Goal: Task Accomplishment & Management: Manage account settings

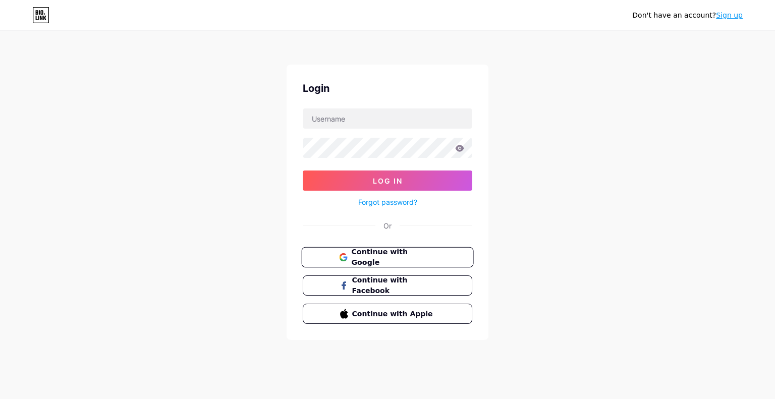
click at [378, 252] on span "Continue with Google" at bounding box center [393, 258] width 84 height 22
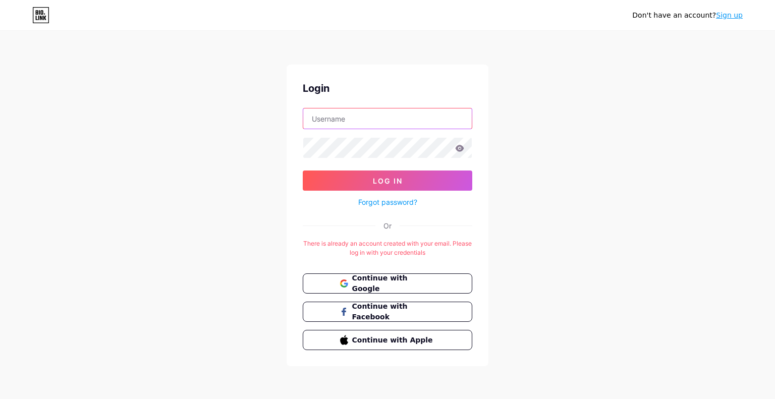
click at [391, 122] on input "text" at bounding box center [387, 118] width 168 height 20
type input "[EMAIL_ADDRESS][DOMAIN_NAME]"
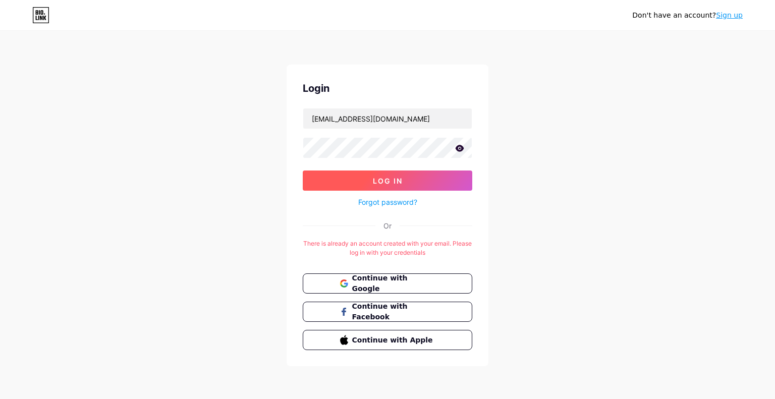
click at [371, 185] on button "Log In" at bounding box center [387, 180] width 169 height 20
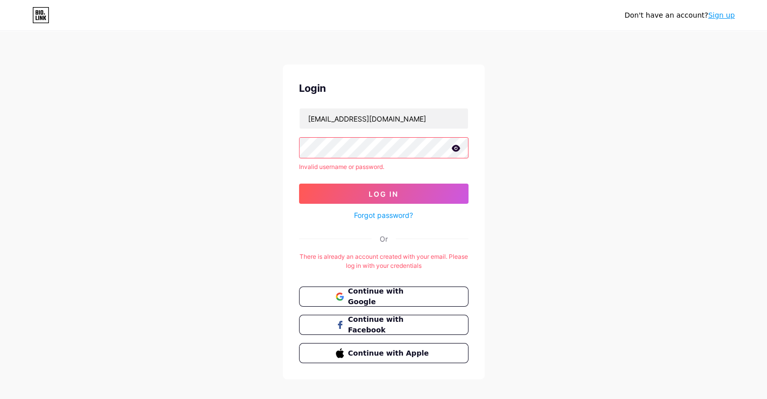
click at [268, 137] on div "Don't have an account? Sign up Login hossamabdelfatah22@gmail.com Invalid usern…" at bounding box center [383, 206] width 767 height 412
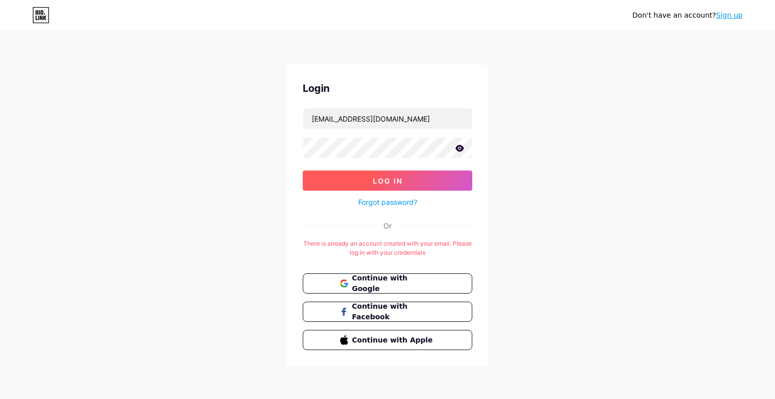
click at [355, 181] on button "Log In" at bounding box center [387, 180] width 169 height 20
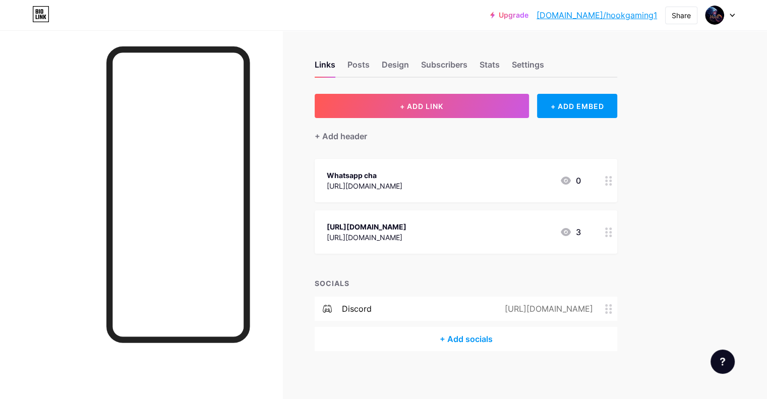
click at [572, 232] on icon at bounding box center [566, 232] width 12 height 12
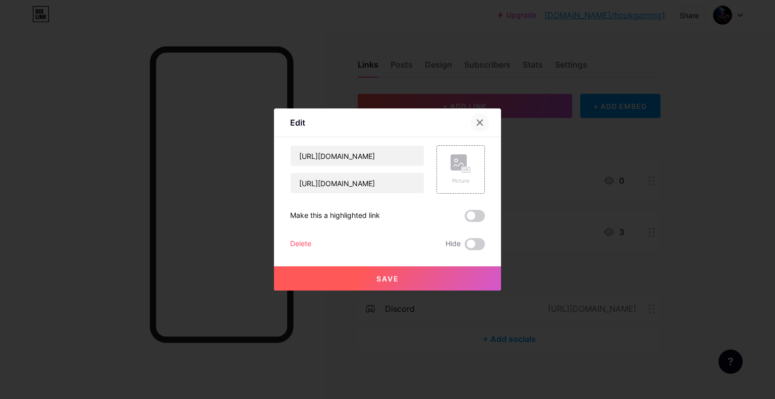
click at [485, 123] on div at bounding box center [480, 122] width 18 height 18
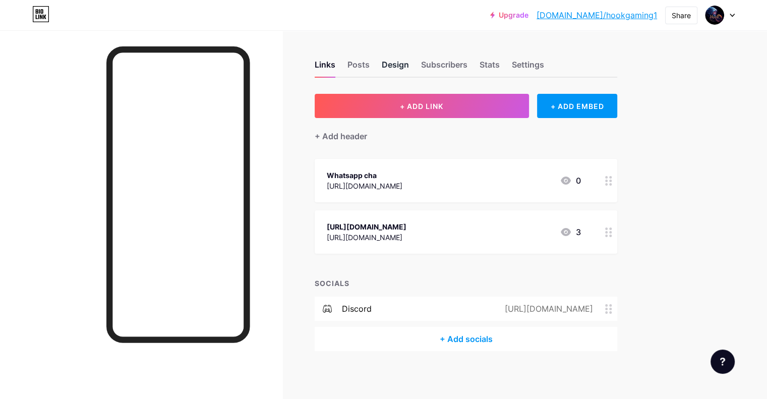
click at [409, 66] on div "Design" at bounding box center [395, 68] width 27 height 18
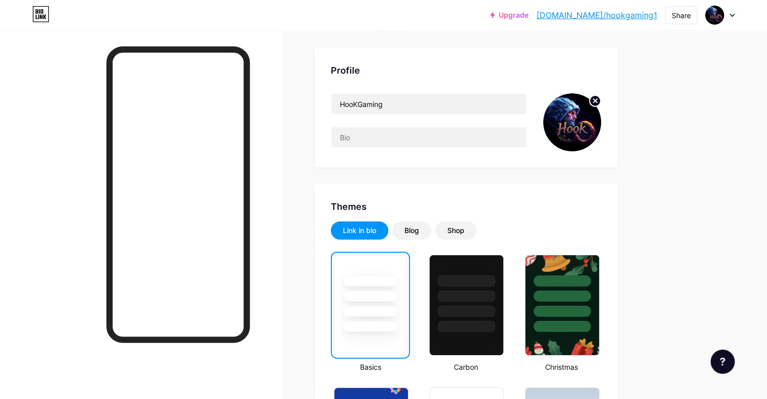
scroll to position [101, 0]
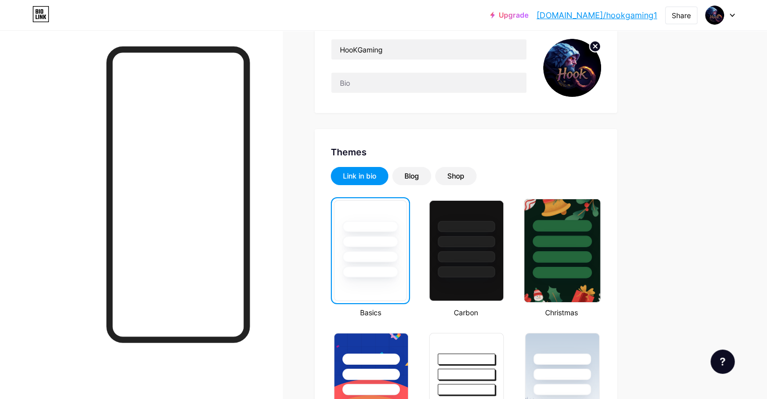
click at [592, 256] on div at bounding box center [562, 257] width 59 height 12
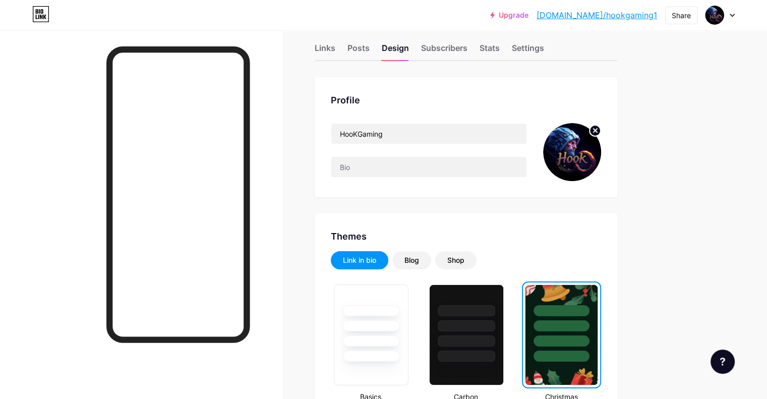
scroll to position [0, 0]
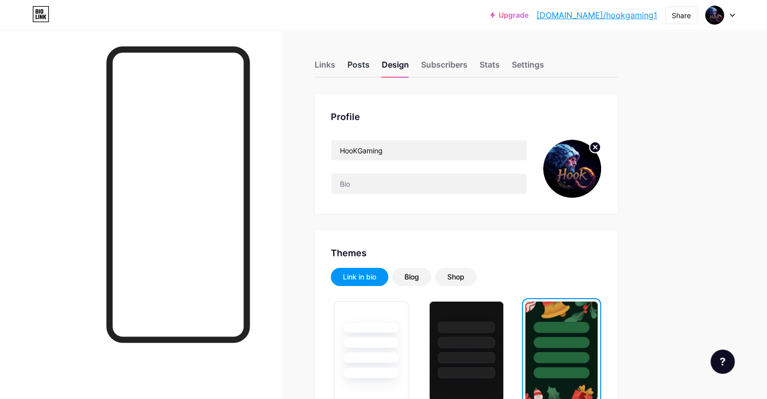
click at [370, 66] on div "Posts" at bounding box center [359, 68] width 22 height 18
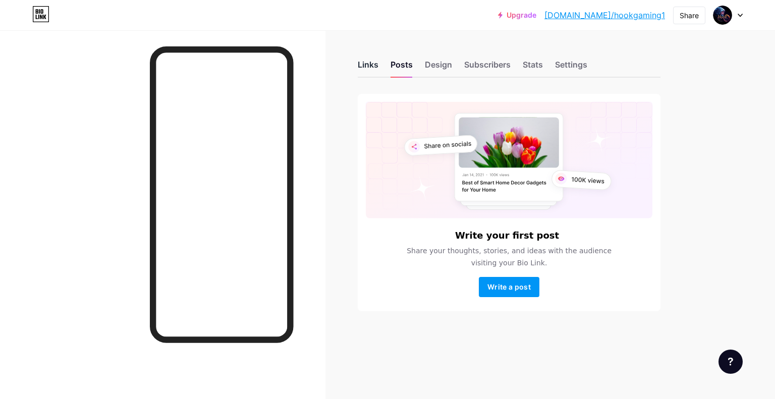
click at [369, 63] on div "Links" at bounding box center [368, 68] width 21 height 18
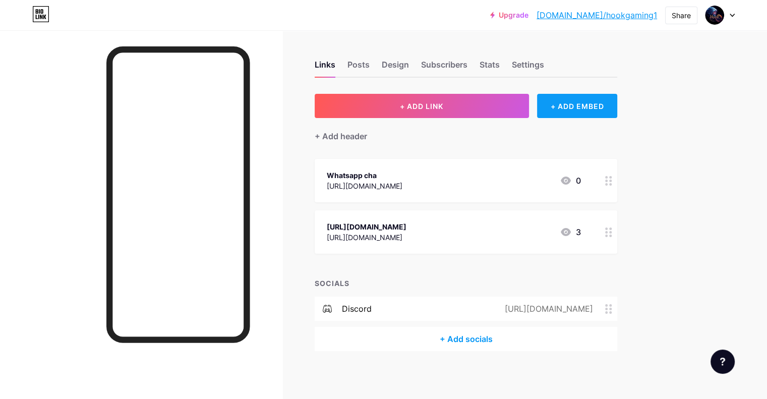
click at [608, 104] on div "+ ADD EMBED" at bounding box center [577, 106] width 80 height 24
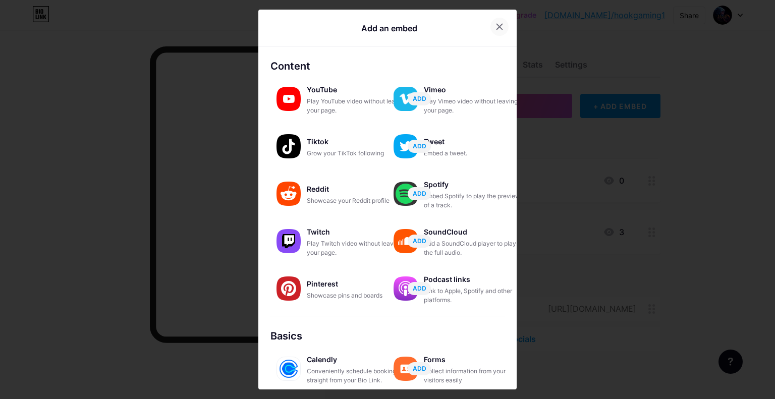
click at [495, 28] on icon at bounding box center [499, 27] width 8 height 8
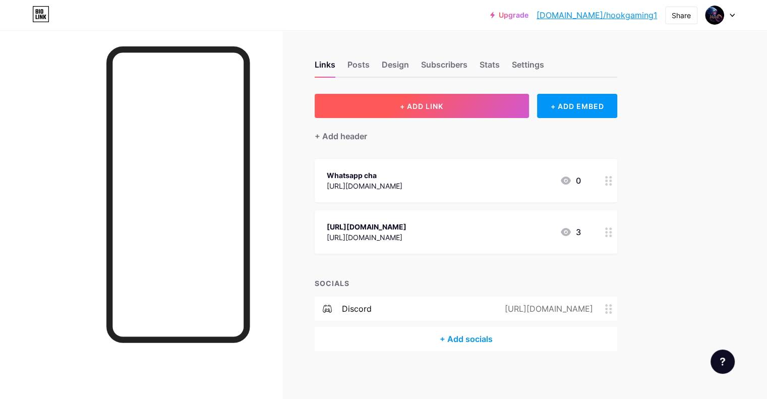
click at [443, 106] on span "+ ADD LINK" at bounding box center [421, 106] width 43 height 9
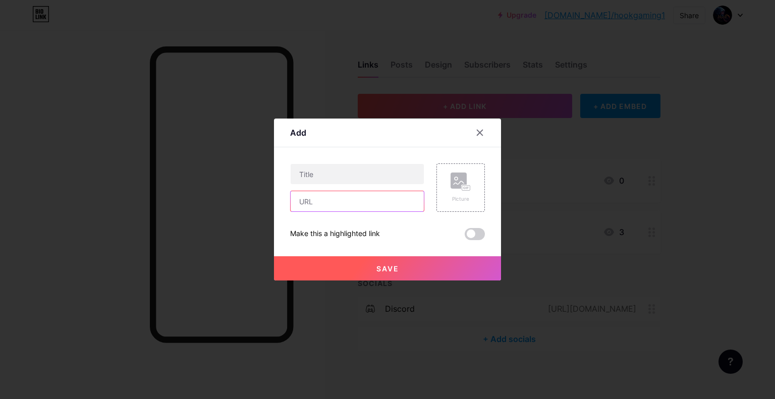
drag, startPoint x: 319, startPoint y: 169, endPoint x: 303, endPoint y: 195, distance: 30.1
paste input "https://tikalert-eg.com/Alert/HooK"
type input "https://tikalert-eg.com/Alert/HooK"
click at [343, 171] on input "text" at bounding box center [357, 174] width 133 height 20
type input "v"
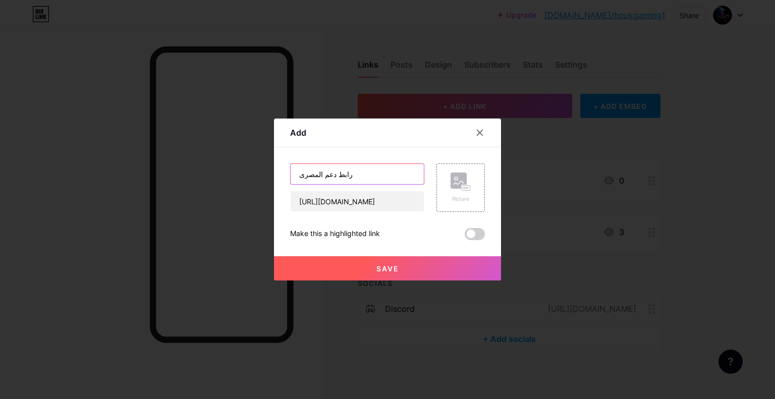
type input "رابط دعم المصرى"
click at [398, 265] on span "Save" at bounding box center [387, 268] width 23 height 9
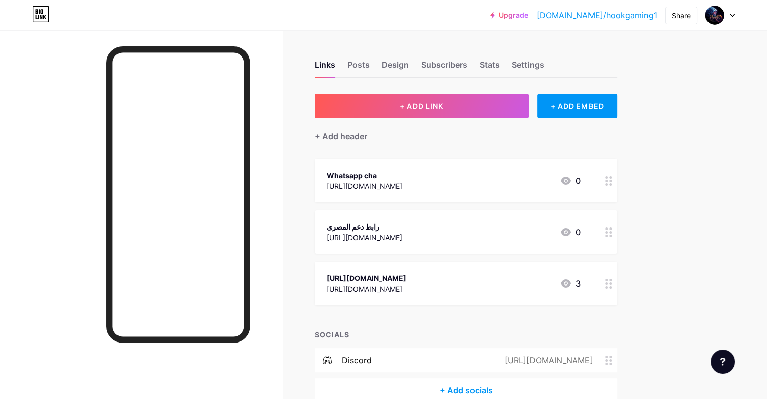
click at [639, 17] on link "[DOMAIN_NAME]/hookgaming1" at bounding box center [597, 15] width 121 height 12
click at [672, 17] on div "Share" at bounding box center [681, 15] width 19 height 11
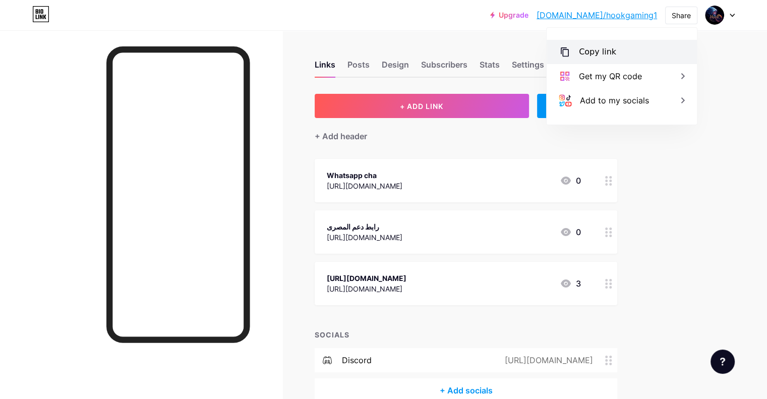
click at [652, 48] on div "Copy link" at bounding box center [622, 52] width 150 height 24
click at [586, 139] on div "+ Add header" at bounding box center [466, 130] width 303 height 25
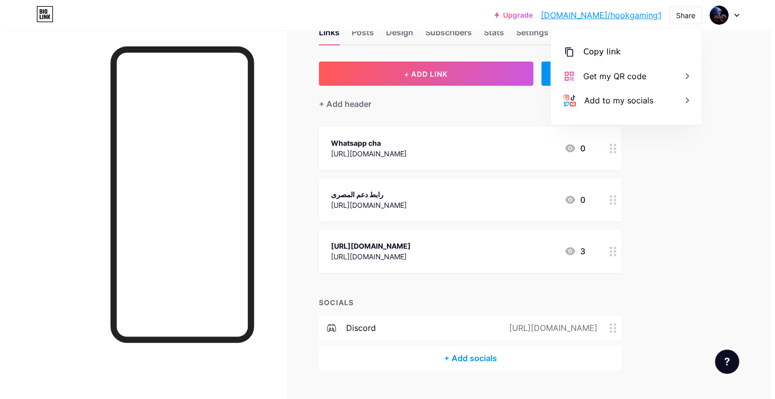
scroll to position [50, 0]
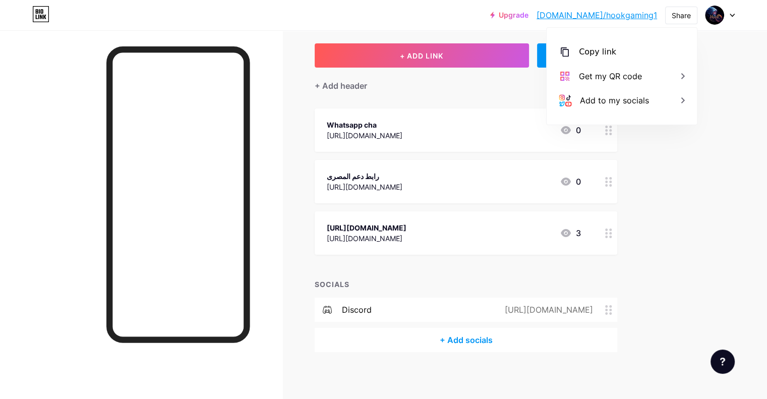
click at [504, 340] on div "+ Add socials" at bounding box center [466, 340] width 303 height 24
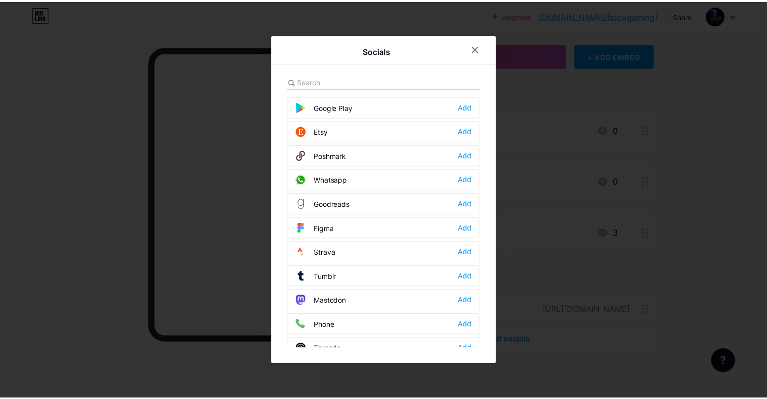
scroll to position [749, 0]
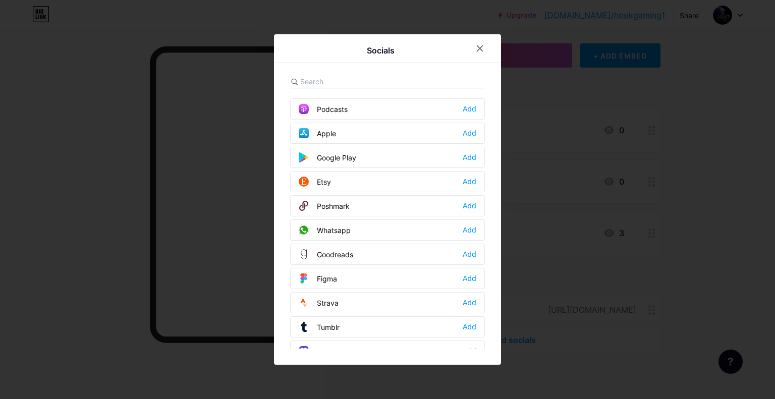
click at [395, 221] on div "Whatsapp Add" at bounding box center [387, 229] width 195 height 21
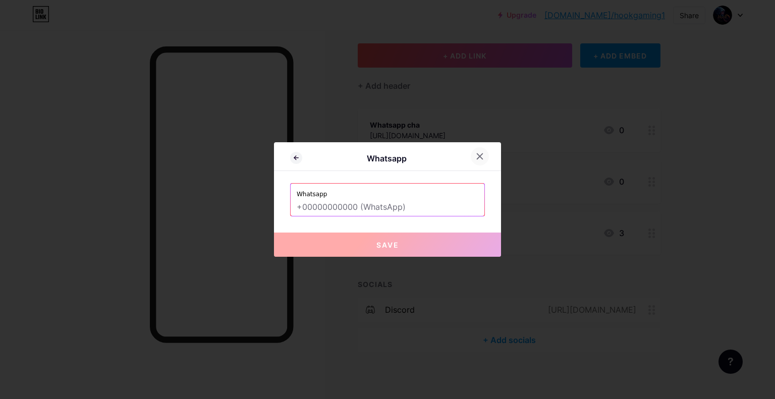
click at [476, 157] on icon at bounding box center [480, 156] width 8 height 8
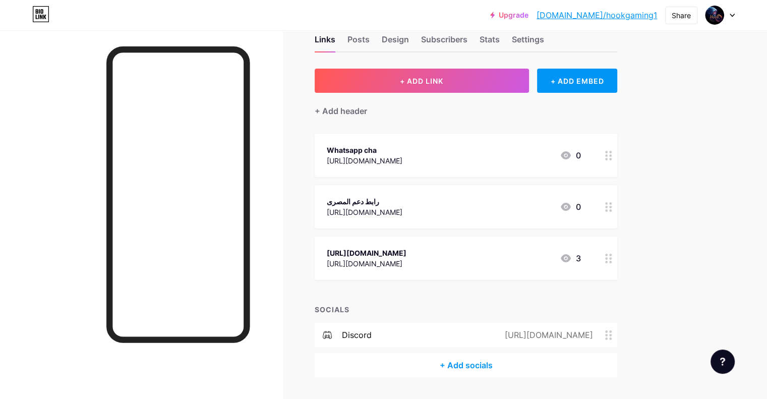
scroll to position [0, 0]
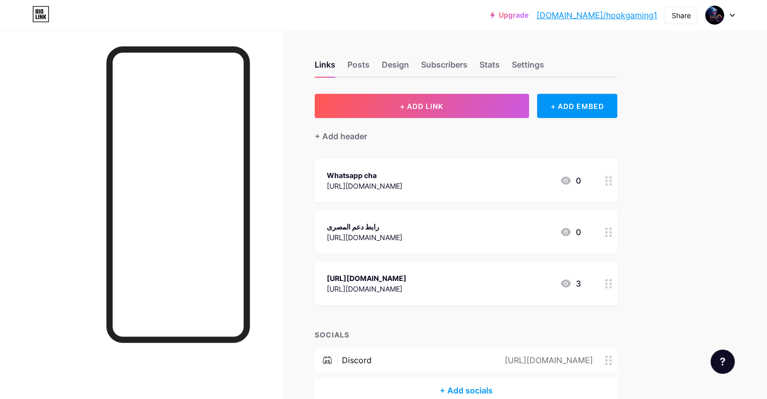
click at [581, 281] on div "3" at bounding box center [570, 283] width 21 height 12
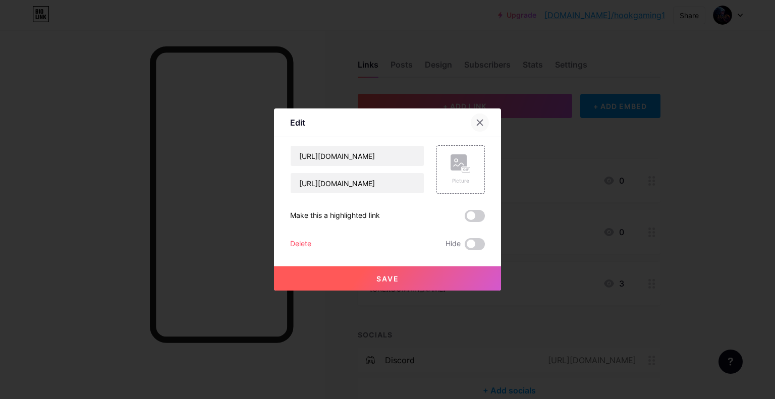
click at [481, 119] on icon at bounding box center [480, 123] width 8 height 8
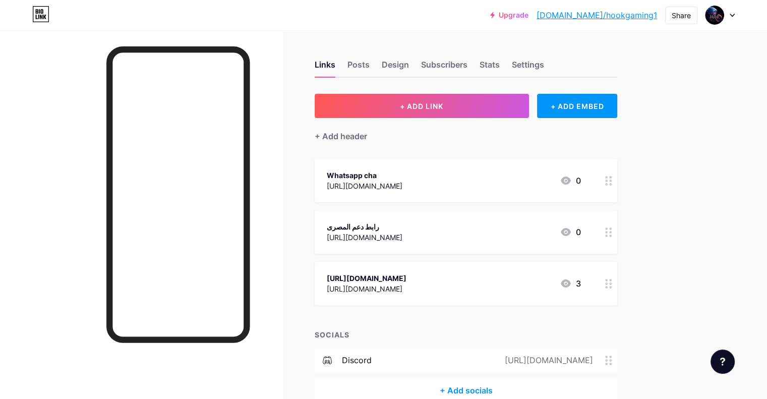
click at [572, 282] on icon at bounding box center [566, 283] width 12 height 12
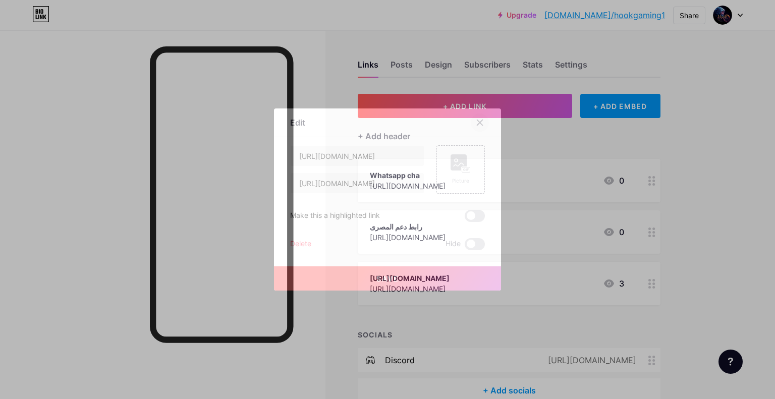
click at [482, 122] on icon at bounding box center [480, 123] width 8 height 8
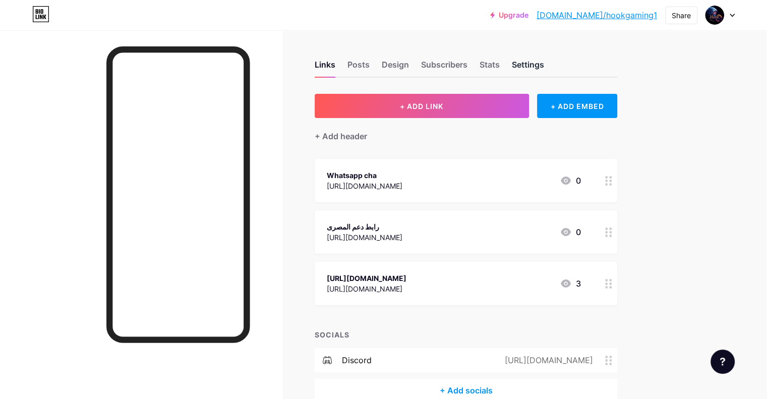
click at [544, 63] on div "Settings" at bounding box center [528, 68] width 32 height 18
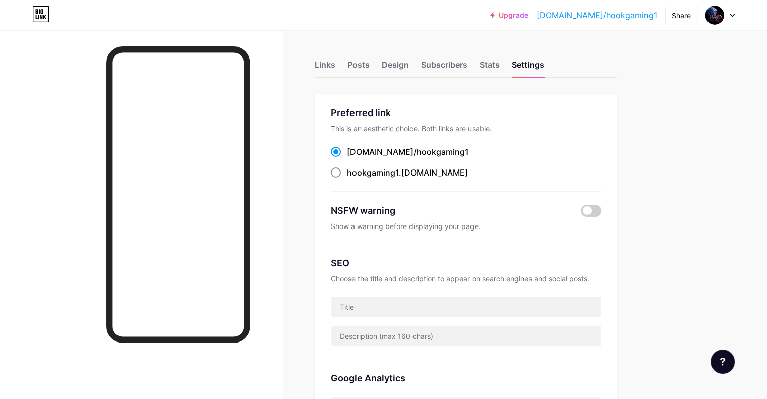
click at [399, 174] on span "hookgaming1" at bounding box center [373, 172] width 52 height 10
click at [354, 179] on input "hookgaming1 .[DOMAIN_NAME]" at bounding box center [350, 182] width 7 height 7
radio input "true"
click at [335, 62] on div "Links" at bounding box center [325, 68] width 21 height 18
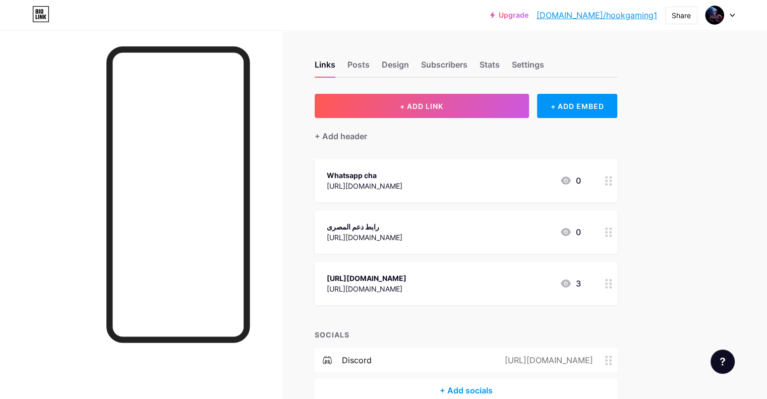
click at [622, 18] on link "[DOMAIN_NAME]/hookgaming1" at bounding box center [597, 15] width 121 height 12
click at [612, 230] on icon at bounding box center [608, 232] width 7 height 10
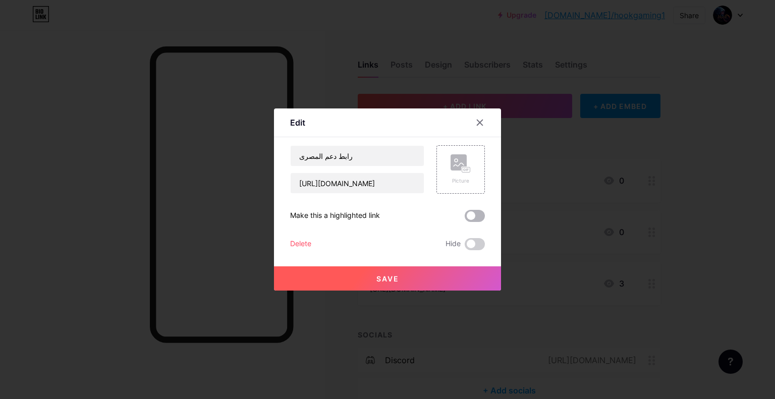
click at [476, 214] on span at bounding box center [475, 216] width 20 height 12
click at [465, 218] on input "checkbox" at bounding box center [465, 218] width 0 height 0
click at [383, 278] on span "Save" at bounding box center [387, 278] width 23 height 9
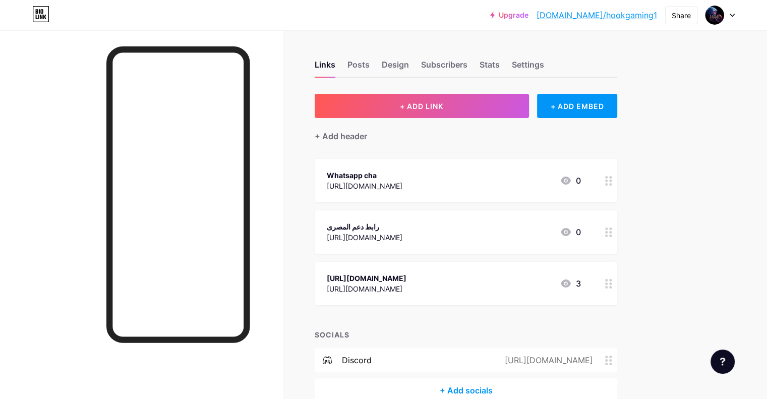
click at [617, 290] on div at bounding box center [608, 283] width 17 height 43
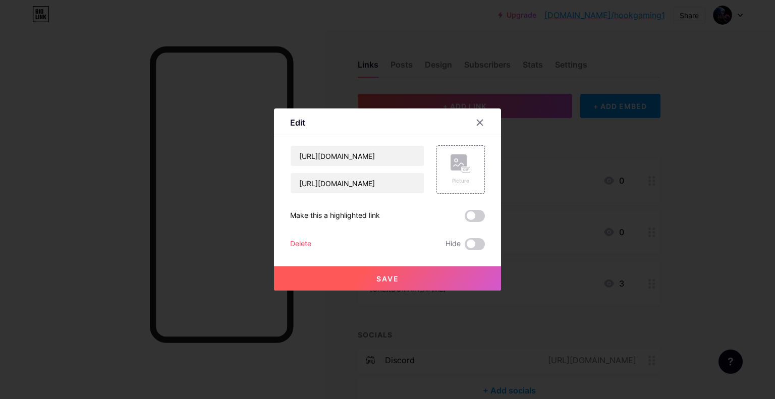
click at [480, 221] on span at bounding box center [475, 216] width 20 height 12
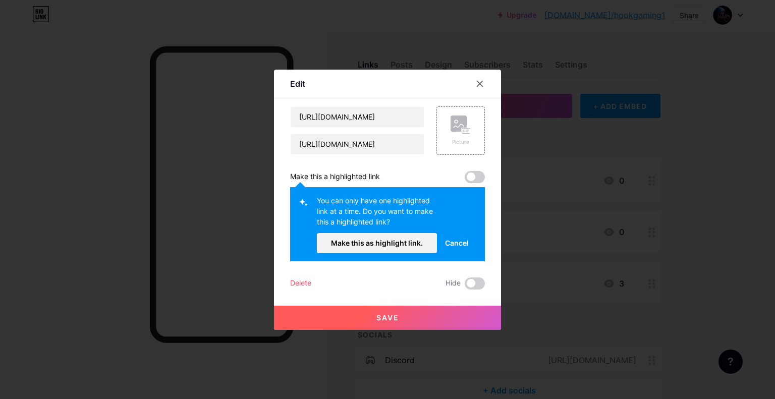
click at [418, 314] on button "Save" at bounding box center [387, 318] width 227 height 24
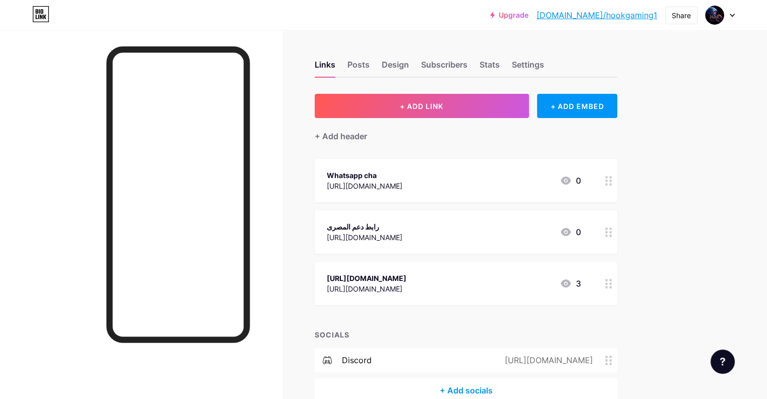
click at [608, 282] on circle at bounding box center [606, 283] width 3 height 3
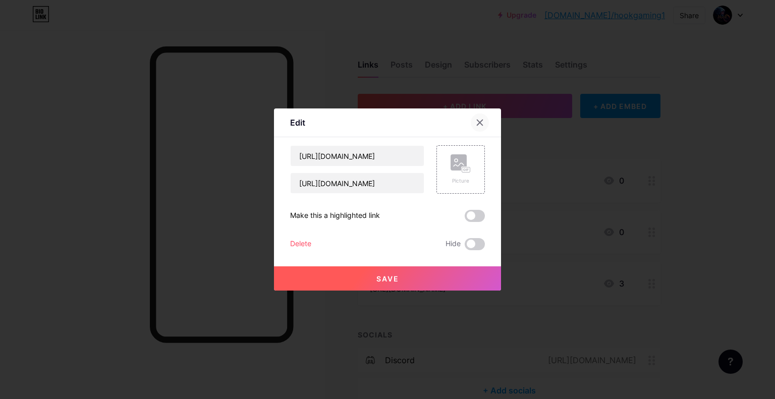
click at [479, 120] on icon at bounding box center [480, 123] width 8 height 8
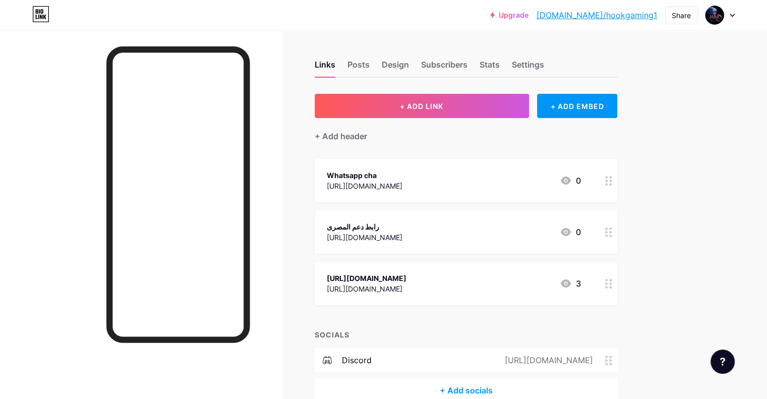
click at [612, 233] on icon at bounding box center [608, 232] width 7 height 10
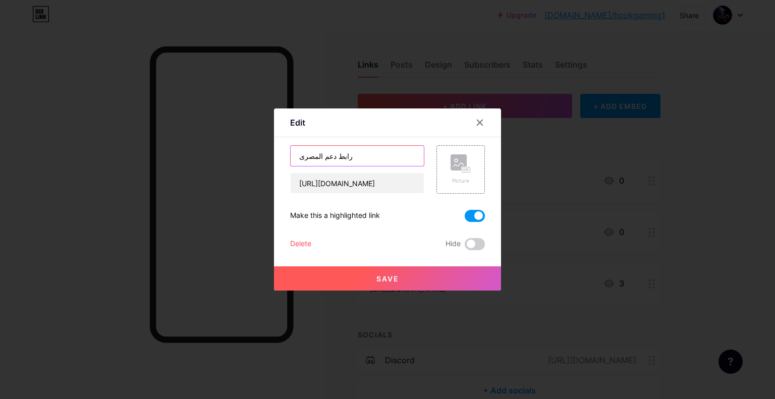
drag, startPoint x: 355, startPoint y: 159, endPoint x: 274, endPoint y: 145, distance: 81.3
click at [256, 145] on div "Edit Content YouTube Play YouTube video without leaving your page. ADD Vimeo Pl…" at bounding box center [387, 199] width 775 height 399
drag, startPoint x: 416, startPoint y: 182, endPoint x: 302, endPoint y: 183, distance: 113.5
click at [288, 184] on div "Edit Content YouTube Play YouTube video without leaving your page. ADD Vimeo Pl…" at bounding box center [387, 199] width 227 height 182
drag, startPoint x: 343, startPoint y: 157, endPoint x: 290, endPoint y: 157, distance: 53.5
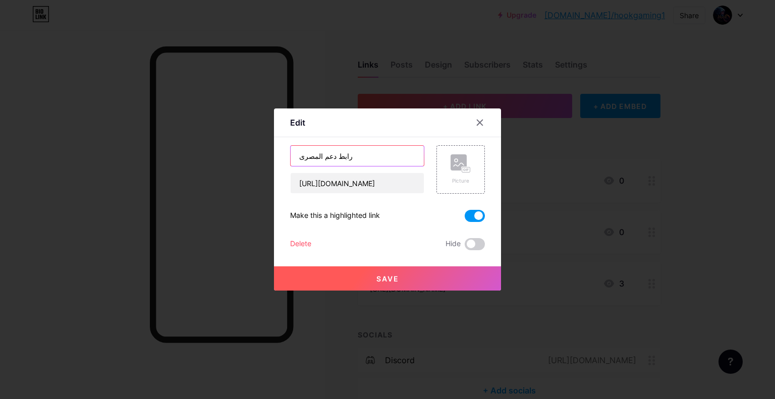
click at [291, 157] on input "رابط دعم المصرى" at bounding box center [357, 156] width 133 height 20
paste input "[URL][DOMAIN_NAME]"
type input "[URL][DOMAIN_NAME]"
click at [414, 281] on button "Save" at bounding box center [387, 278] width 227 height 24
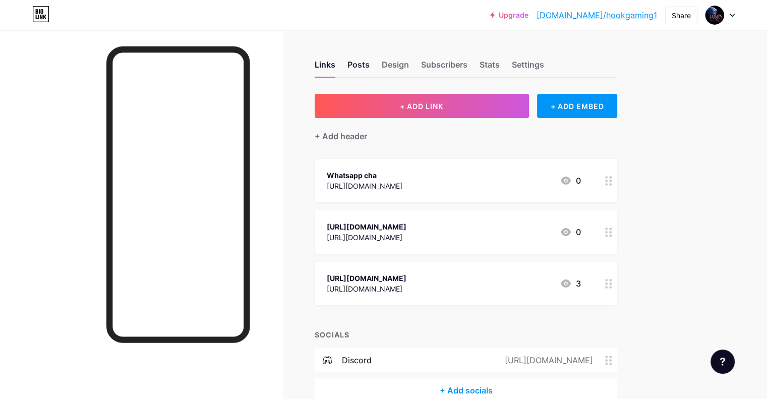
click at [370, 67] on div "Posts" at bounding box center [359, 68] width 22 height 18
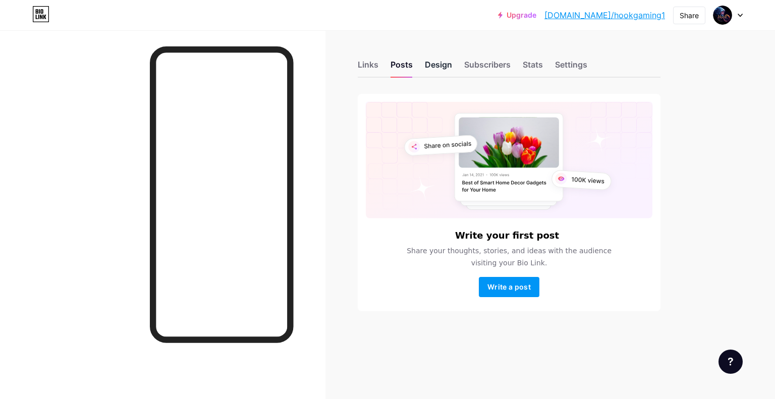
click at [439, 63] on div "Design" at bounding box center [438, 68] width 27 height 18
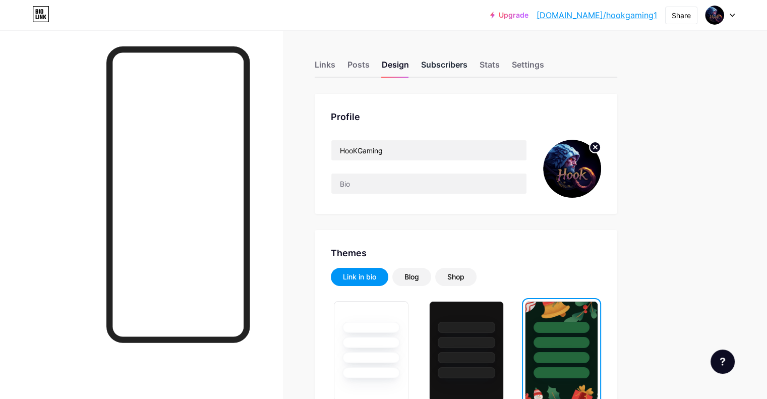
click at [468, 62] on div "Subscribers" at bounding box center [444, 68] width 46 height 18
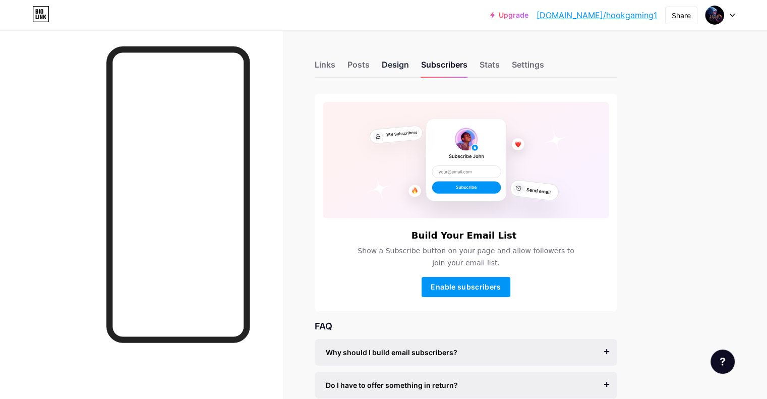
click at [409, 68] on div "Design" at bounding box center [395, 68] width 27 height 18
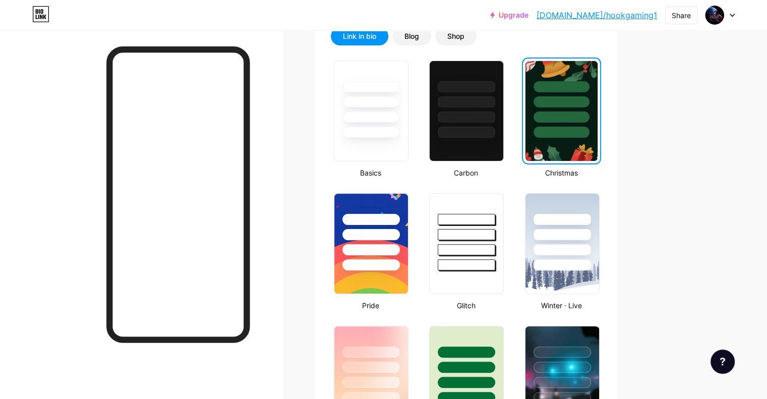
scroll to position [303, 0]
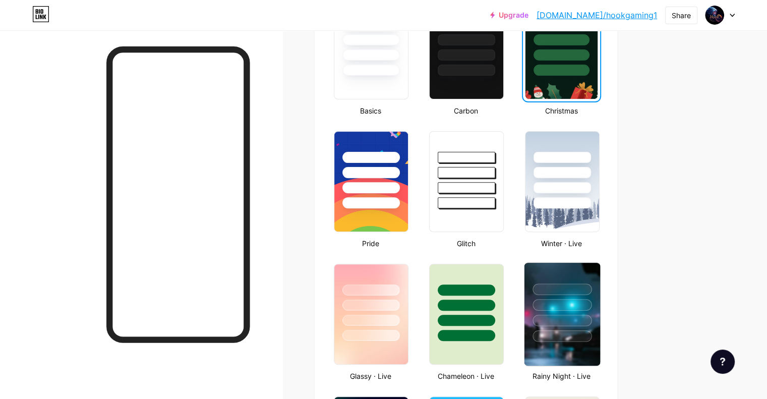
click at [592, 307] on div at bounding box center [562, 305] width 59 height 12
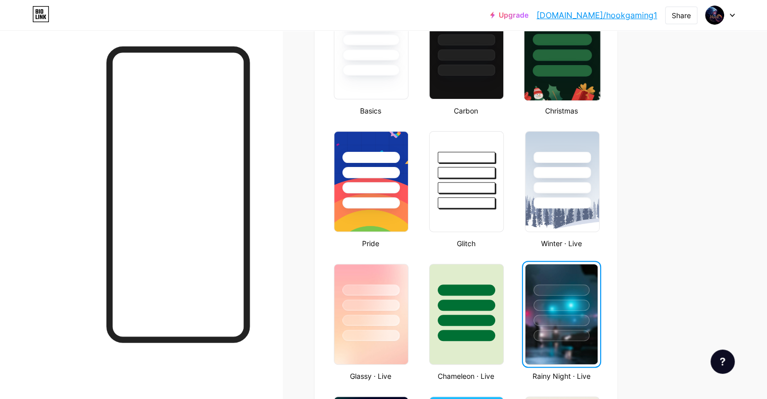
click at [592, 69] on div at bounding box center [562, 71] width 59 height 12
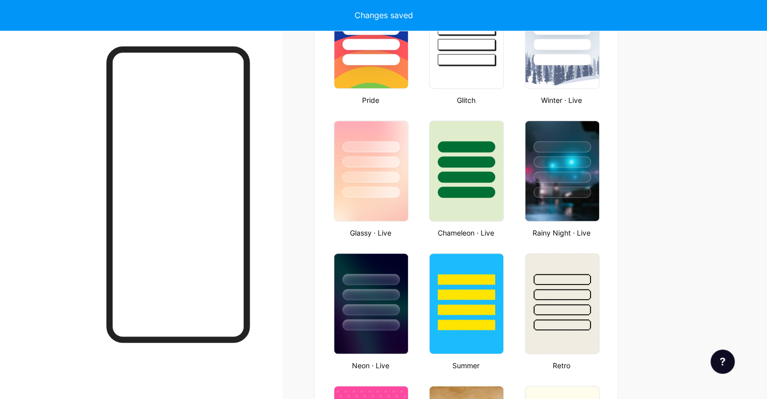
scroll to position [454, 0]
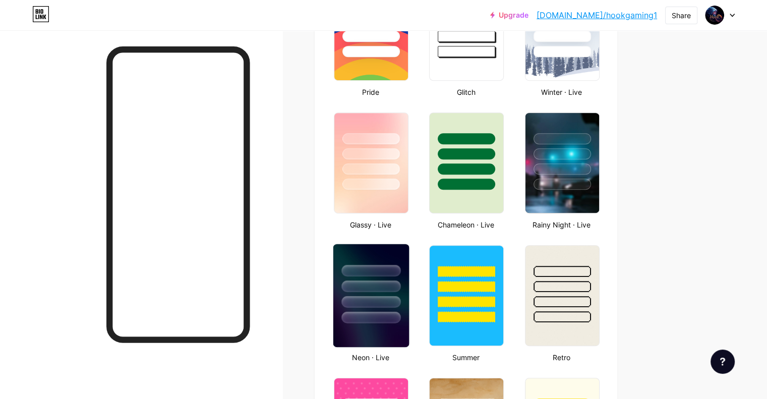
click at [400, 298] on div at bounding box center [370, 302] width 59 height 12
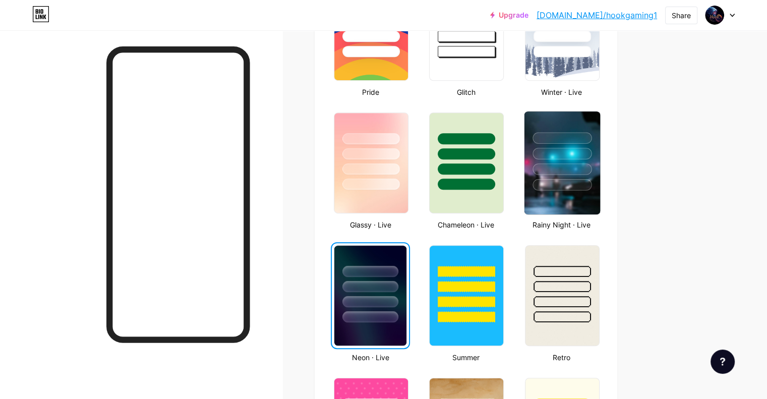
click at [591, 161] on div at bounding box center [562, 150] width 76 height 79
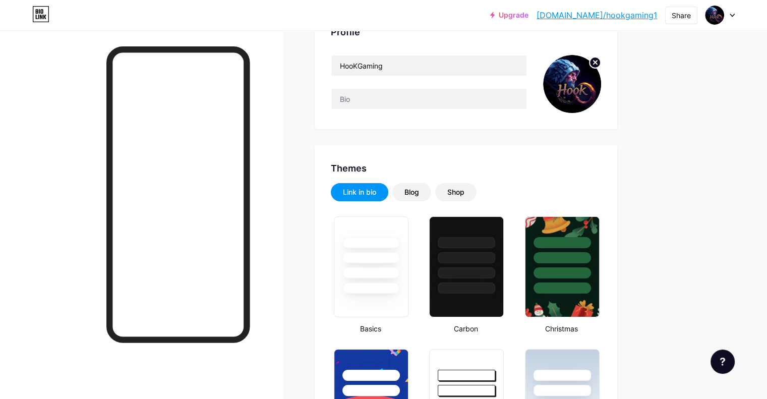
scroll to position [0, 0]
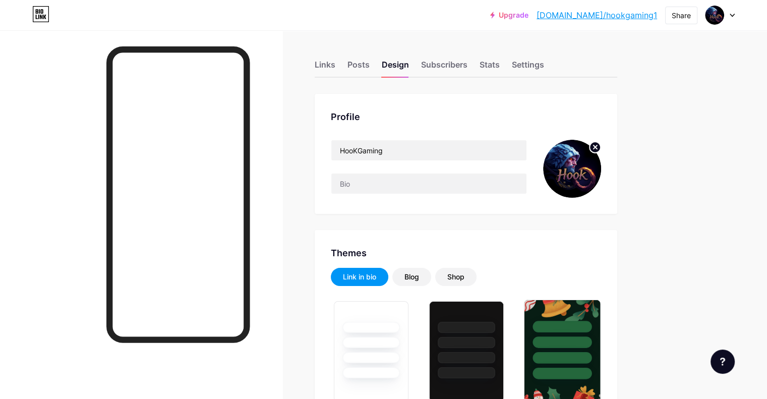
click at [592, 324] on div at bounding box center [562, 327] width 59 height 12
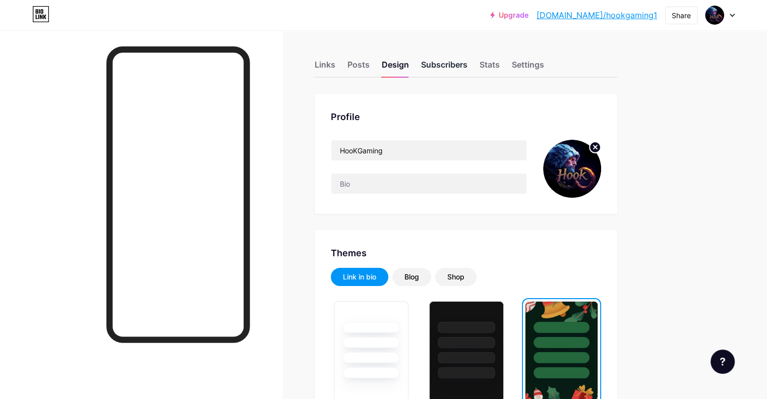
click at [468, 66] on div "Subscribers" at bounding box center [444, 68] width 46 height 18
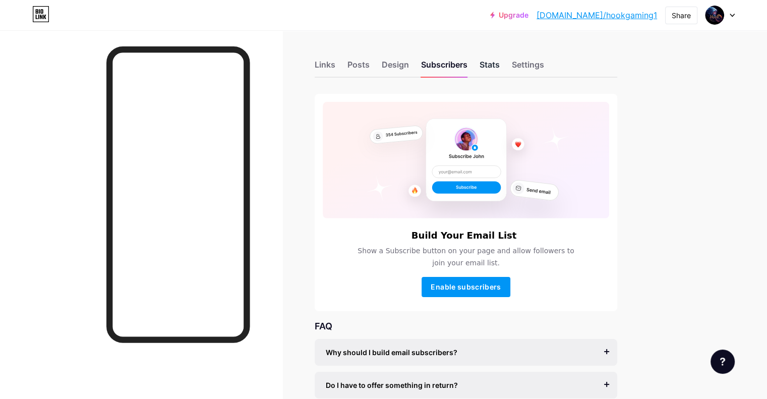
click at [500, 64] on div "Stats" at bounding box center [490, 68] width 20 height 18
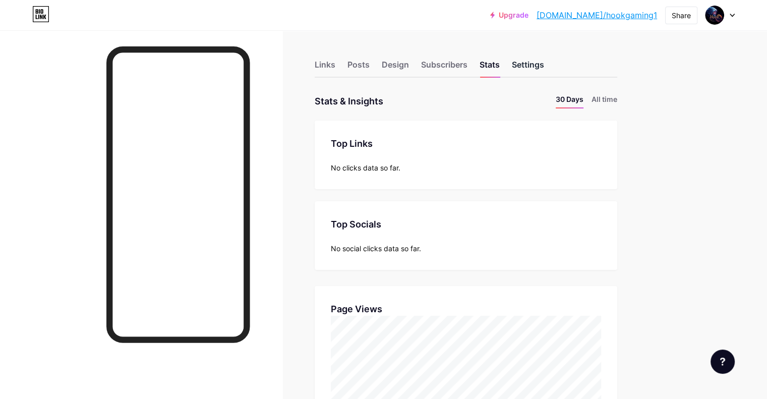
click at [544, 62] on div "Settings" at bounding box center [528, 68] width 32 height 18
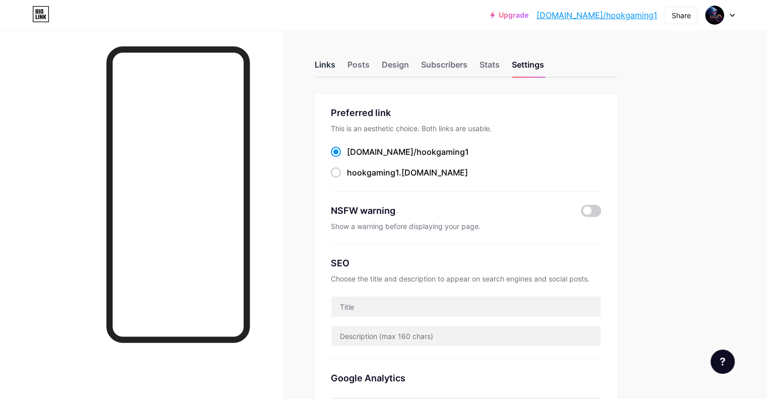
click at [335, 66] on div "Links" at bounding box center [325, 68] width 21 height 18
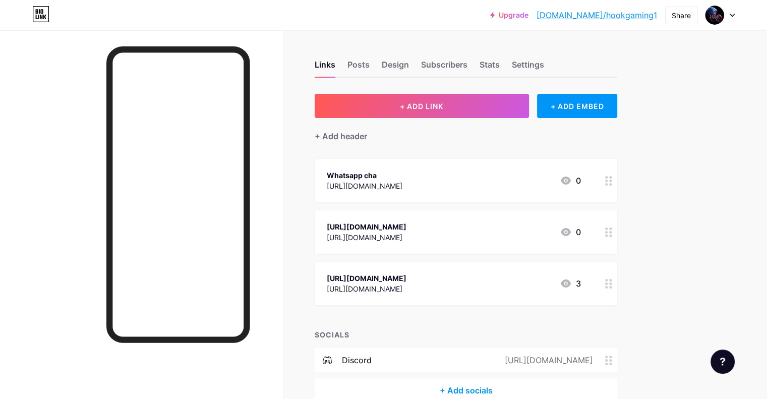
click at [735, 14] on div "Upgrade bio.link/hookga... bio.link/hookgaming1 Share Switch accounts HooKGamin…" at bounding box center [383, 15] width 767 height 18
click at [732, 14] on icon at bounding box center [732, 16] width 5 height 4
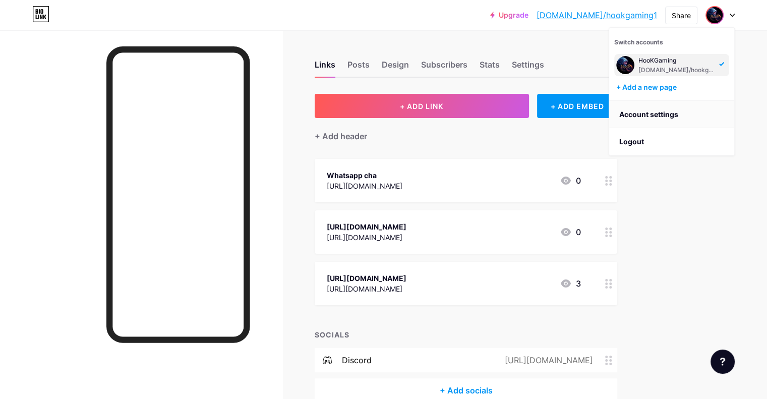
click at [664, 110] on link "Account settings" at bounding box center [671, 114] width 125 height 27
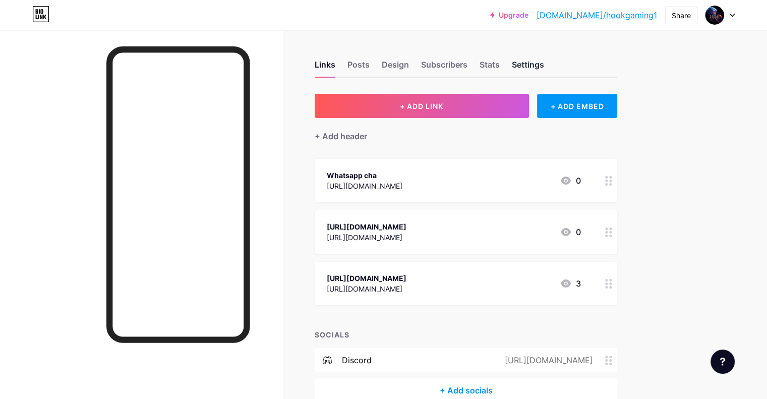
click at [544, 63] on div "Settings" at bounding box center [528, 68] width 32 height 18
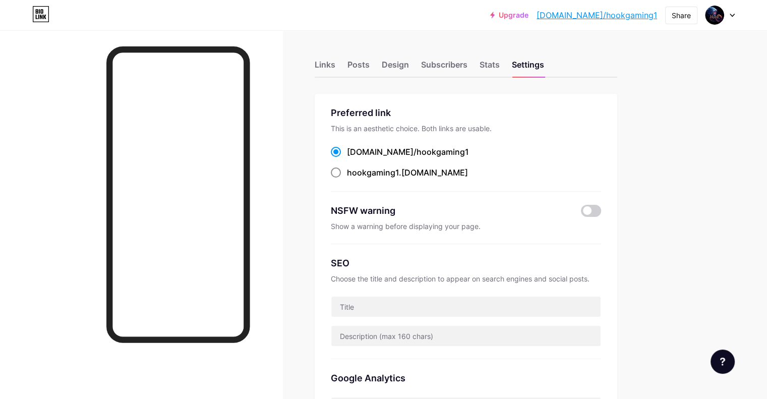
click at [341, 173] on span at bounding box center [336, 172] width 10 height 10
click at [354, 179] on input "hookgaming1 .bio.link" at bounding box center [350, 182] width 7 height 7
radio input "true"
click at [341, 148] on span at bounding box center [336, 152] width 10 height 10
click at [354, 158] on input "bio.link/ hookgaming1" at bounding box center [350, 161] width 7 height 7
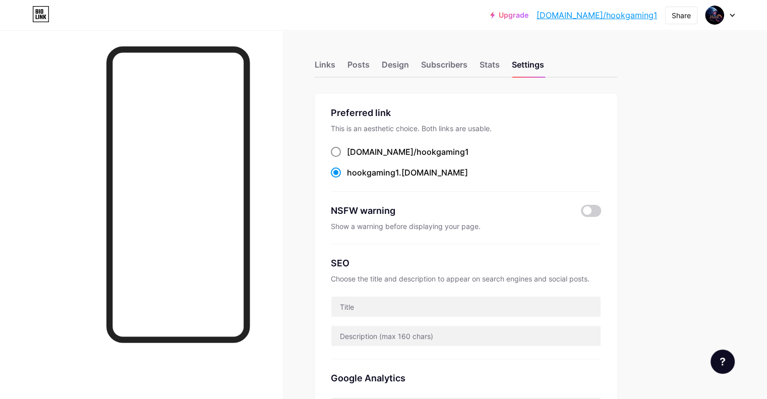
radio input "true"
click at [341, 170] on span at bounding box center [336, 172] width 10 height 10
click at [354, 179] on input "hookgaming1 .bio.link" at bounding box center [350, 182] width 7 height 7
radio input "true"
click at [341, 151] on span at bounding box center [336, 152] width 10 height 10
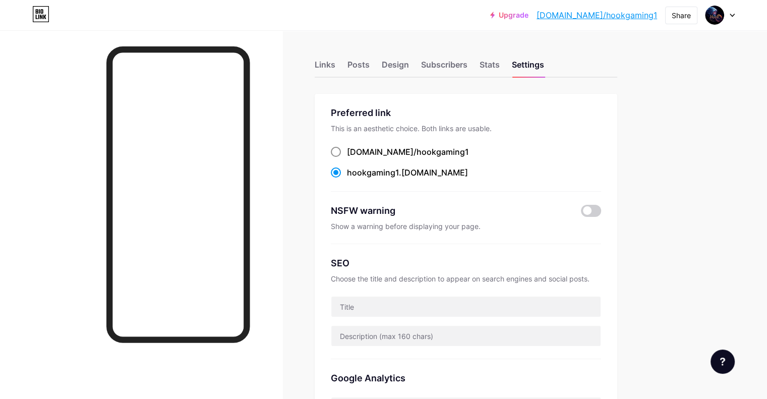
click at [354, 158] on input "bio.link/ hookgaming1" at bounding box center [350, 161] width 7 height 7
radio input "true"
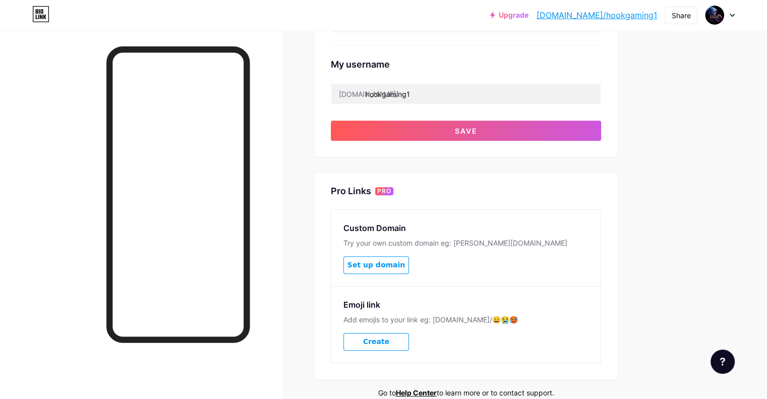
scroll to position [331, 0]
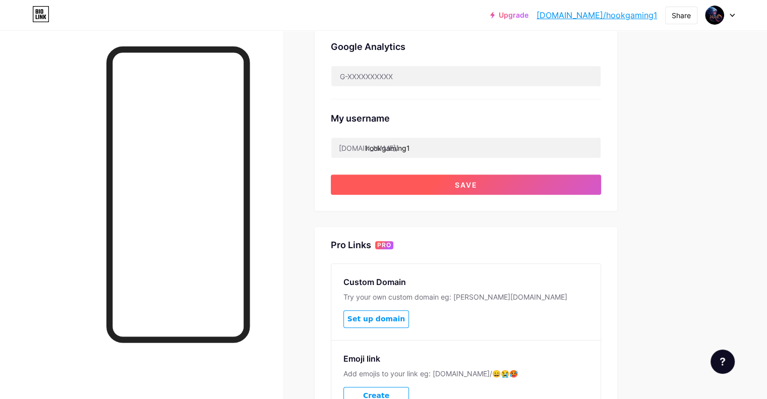
click at [478, 183] on span "Save" at bounding box center [466, 185] width 23 height 9
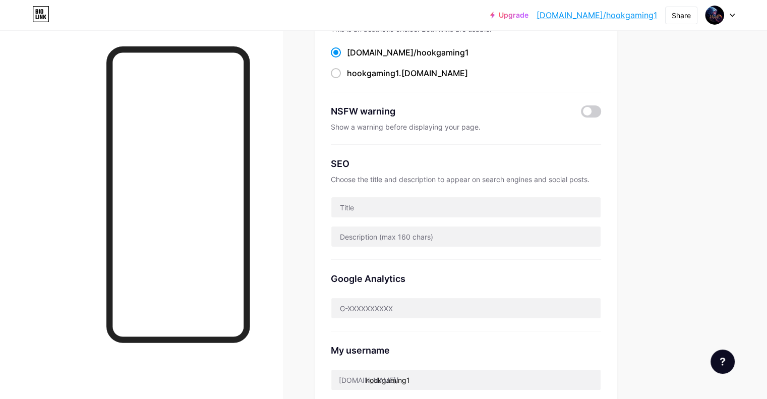
scroll to position [0, 0]
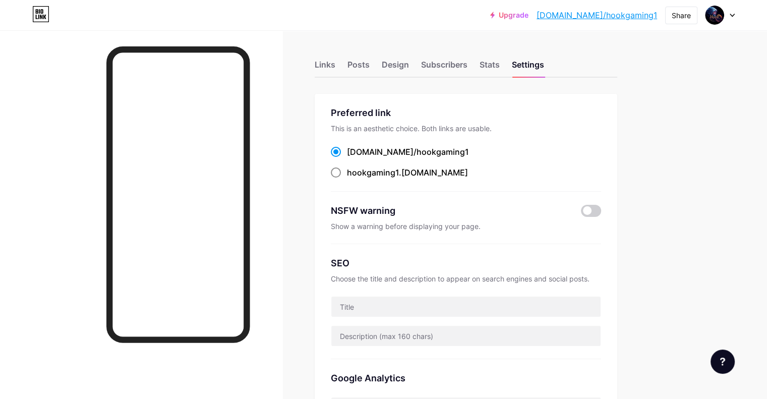
click at [341, 171] on span at bounding box center [336, 172] width 10 height 10
click at [354, 179] on input "hookgaming1 .bio.link" at bounding box center [350, 182] width 7 height 7
radio input "true"
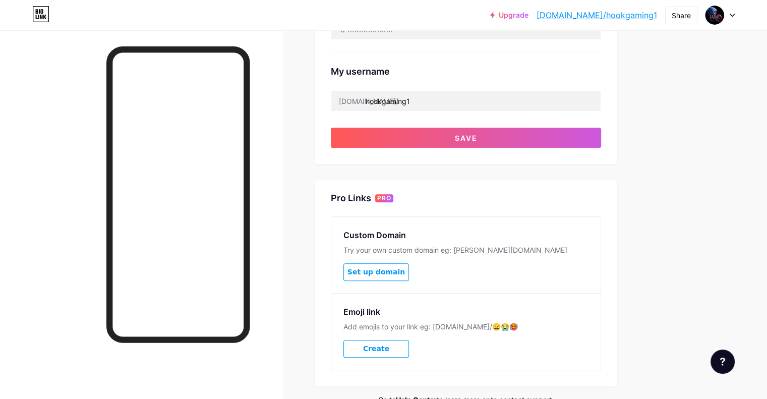
scroll to position [432, 0]
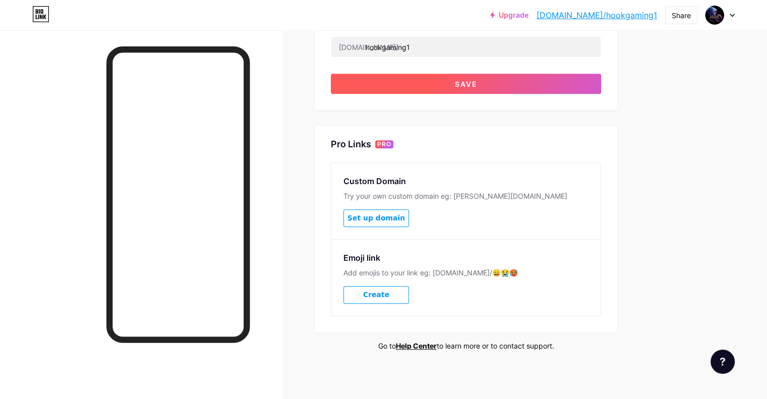
click at [478, 82] on span "Save" at bounding box center [466, 84] width 23 height 9
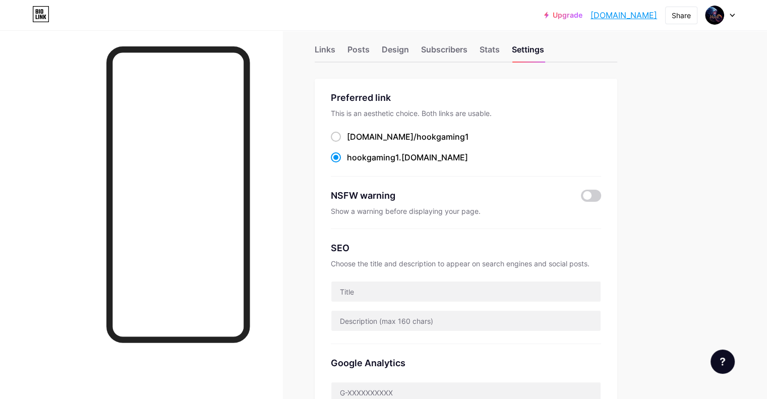
scroll to position [0, 0]
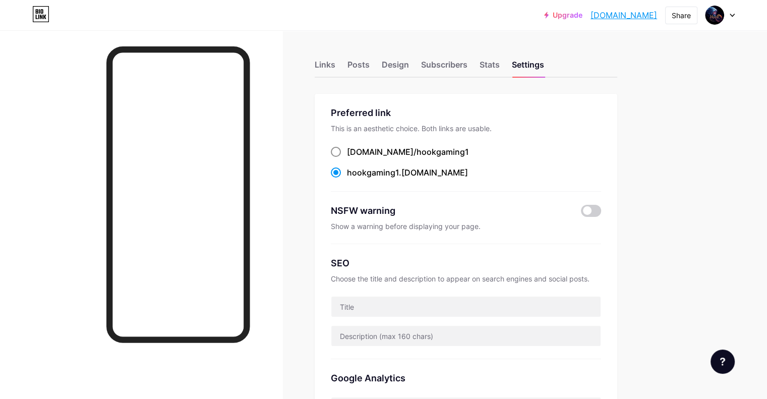
click at [385, 152] on label "bio.link/ hookgaming1" at bounding box center [400, 152] width 138 height 12
click at [354, 158] on input "bio.link/ hookgaming1" at bounding box center [350, 161] width 7 height 7
radio input "true"
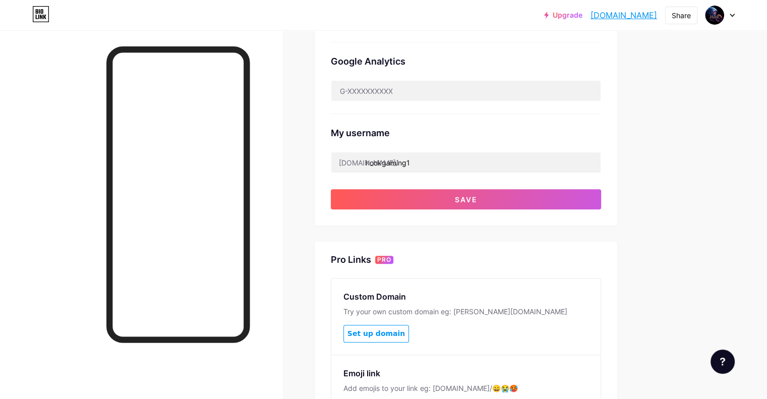
scroll to position [432, 0]
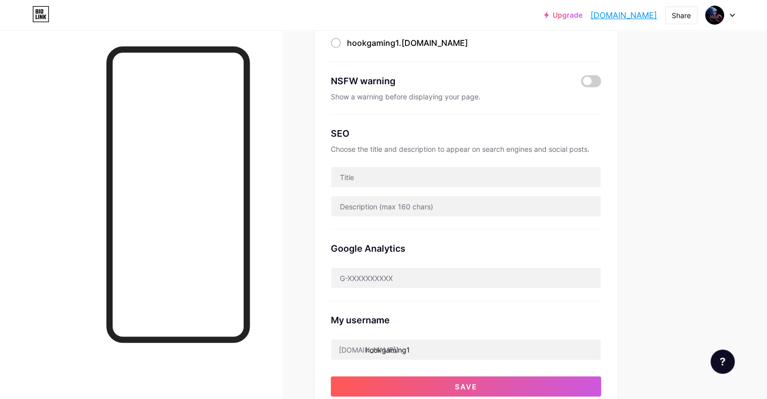
scroll to position [0, 0]
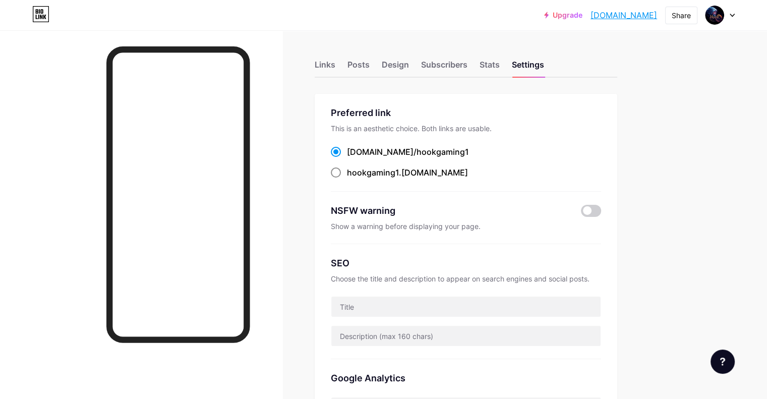
click at [341, 174] on span at bounding box center [336, 172] width 10 height 10
click at [354, 179] on input "hookgaming1 .bio.link" at bounding box center [350, 182] width 7 height 7
radio input "true"
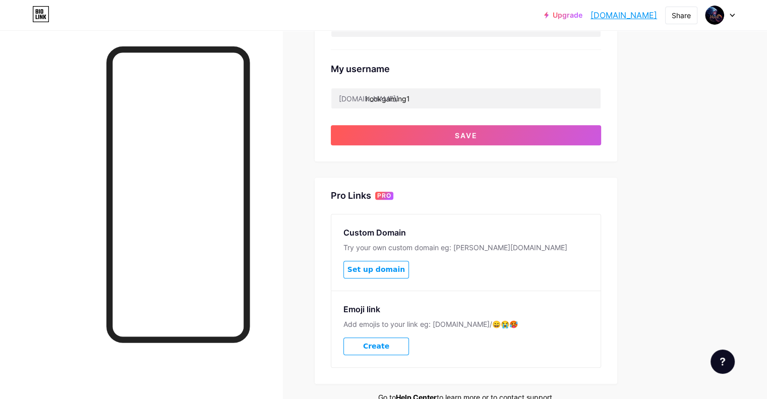
scroll to position [331, 0]
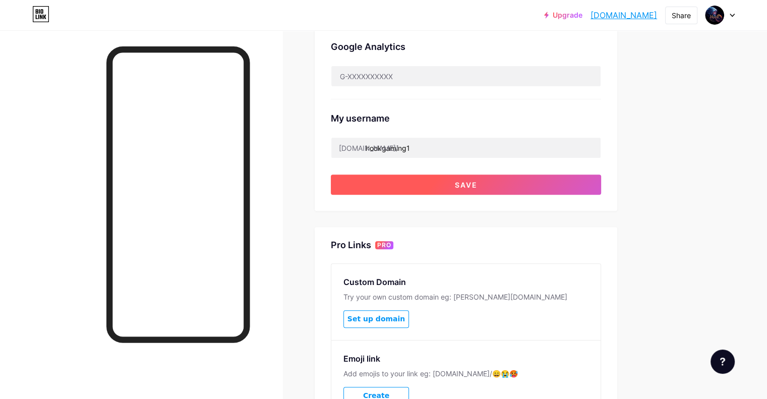
click at [476, 179] on button "Save" at bounding box center [466, 185] width 270 height 20
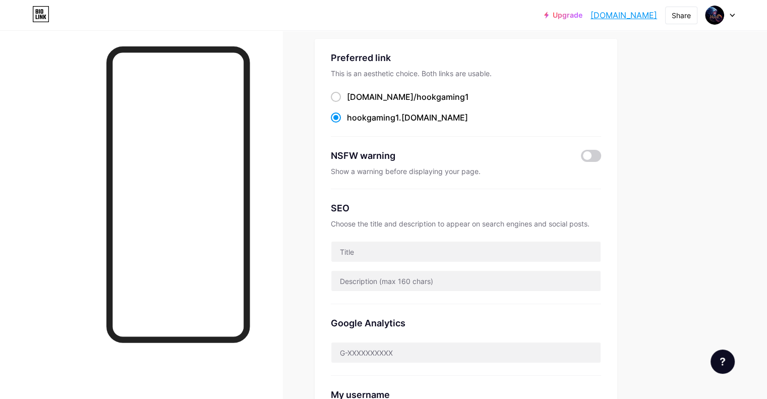
scroll to position [0, 0]
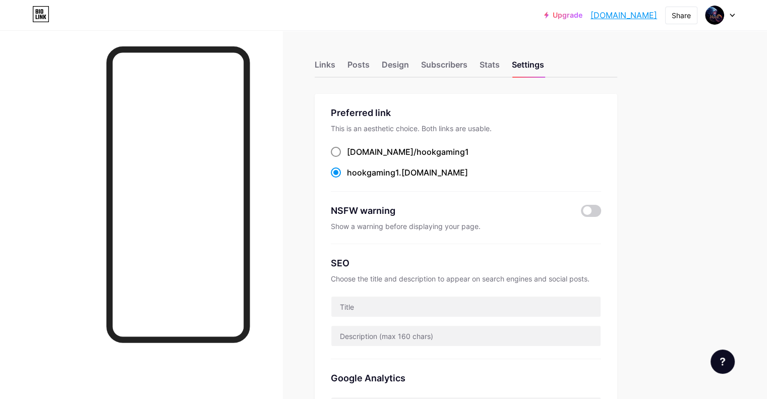
drag, startPoint x: 380, startPoint y: 149, endPoint x: 421, endPoint y: 177, distance: 49.7
click at [341, 148] on span at bounding box center [336, 152] width 10 height 10
click at [354, 158] on input "bio.link/ hookgaming1" at bounding box center [350, 161] width 7 height 7
radio input "true"
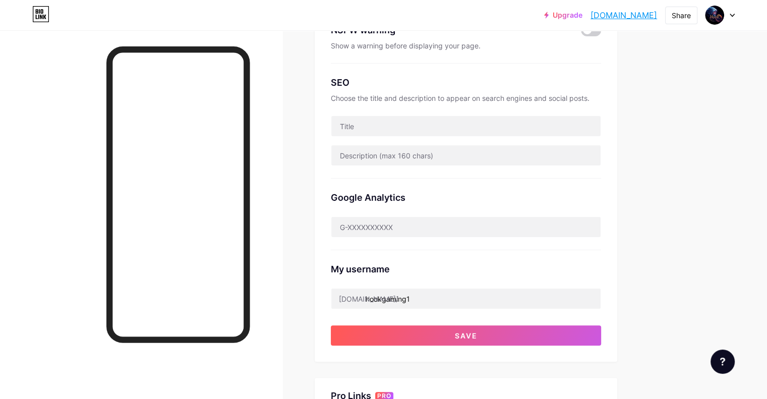
scroll to position [303, 0]
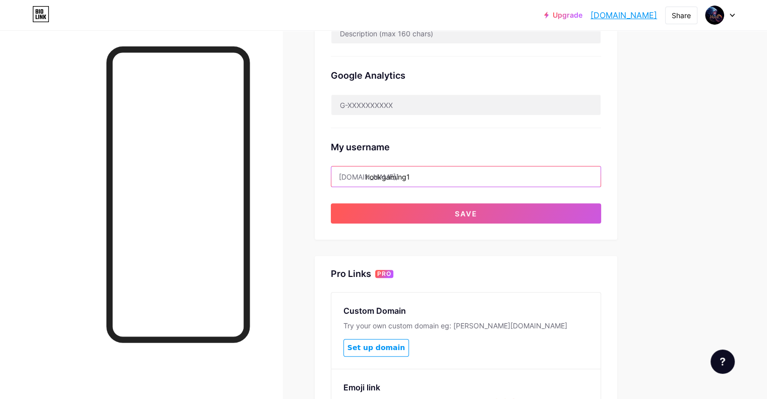
drag, startPoint x: 472, startPoint y: 176, endPoint x: 373, endPoint y: 173, distance: 99.4
click at [373, 173] on div "Preferred link This is an aesthetic choice. Both links are usable. bio.link/ ho…" at bounding box center [466, 15] width 303 height 448
click at [464, 180] on input "hookgaming1" at bounding box center [465, 176] width 269 height 20
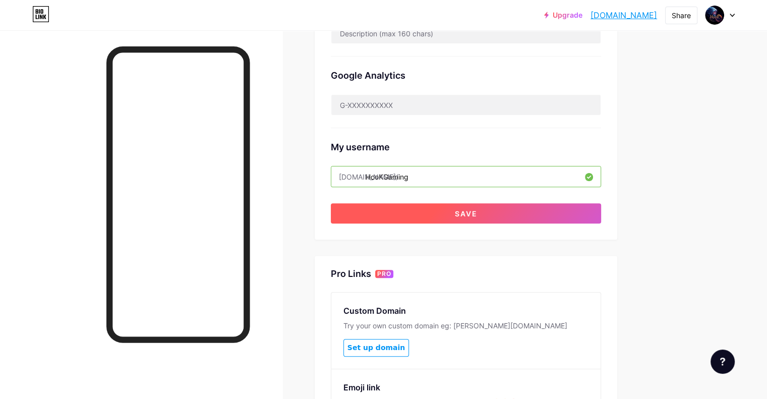
click at [488, 208] on button "Save" at bounding box center [466, 213] width 270 height 20
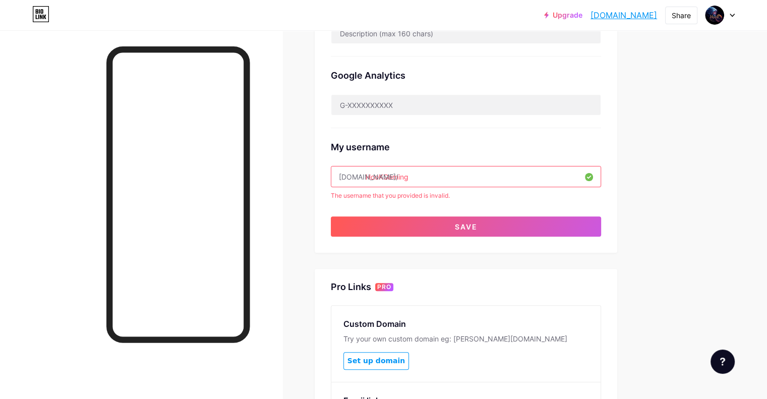
click at [461, 175] on input "HooKGaming" at bounding box center [465, 176] width 269 height 20
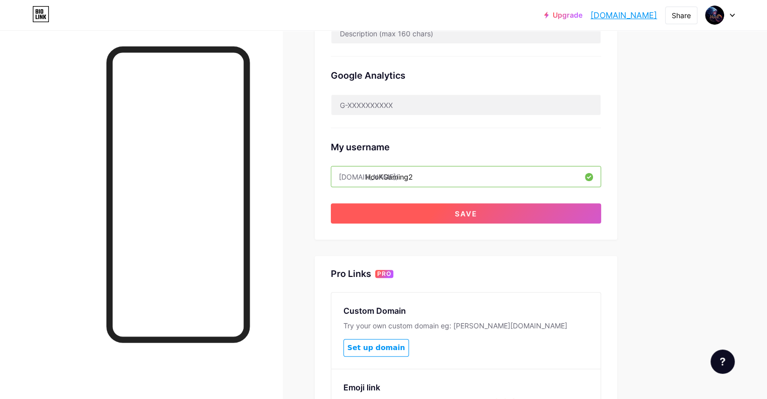
click at [494, 204] on button "Save" at bounding box center [466, 213] width 270 height 20
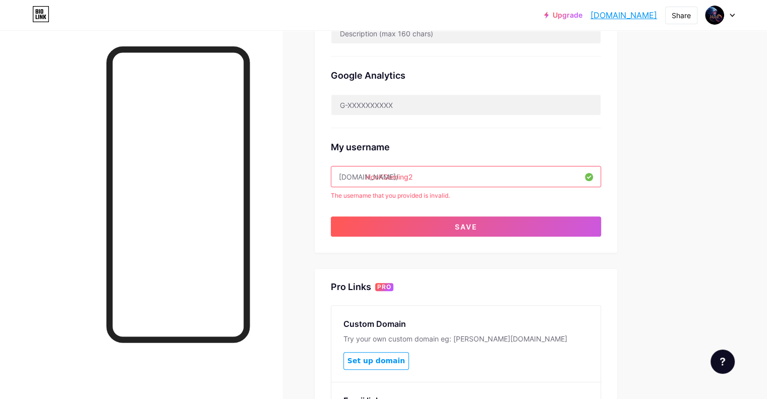
click at [456, 173] on input "HooKGaming2" at bounding box center [465, 176] width 269 height 20
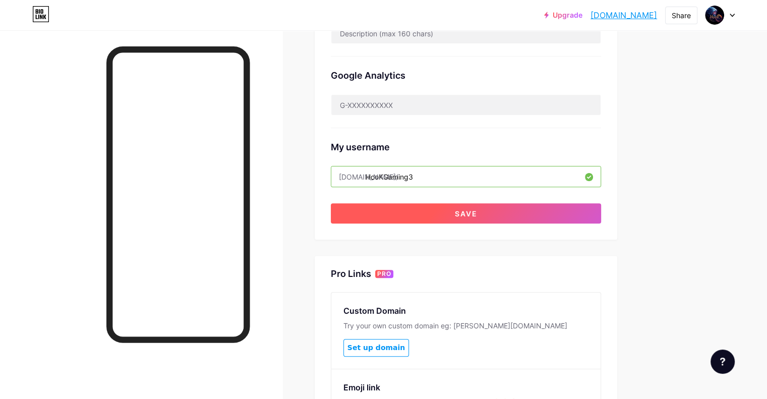
click at [490, 211] on button "Save" at bounding box center [466, 213] width 270 height 20
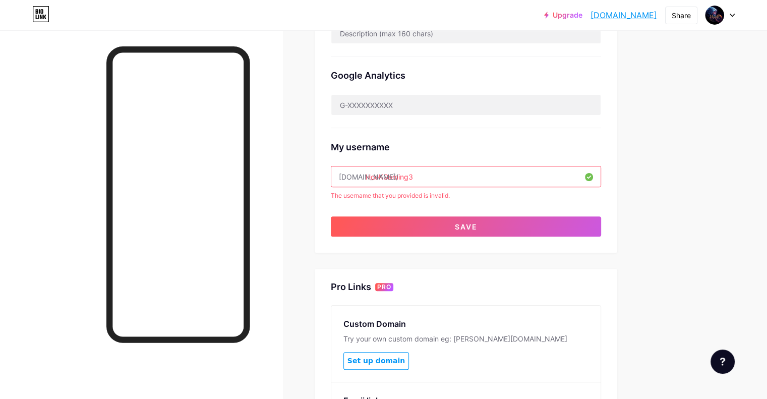
click at [454, 174] on input "HooKGaming3" at bounding box center [465, 176] width 269 height 20
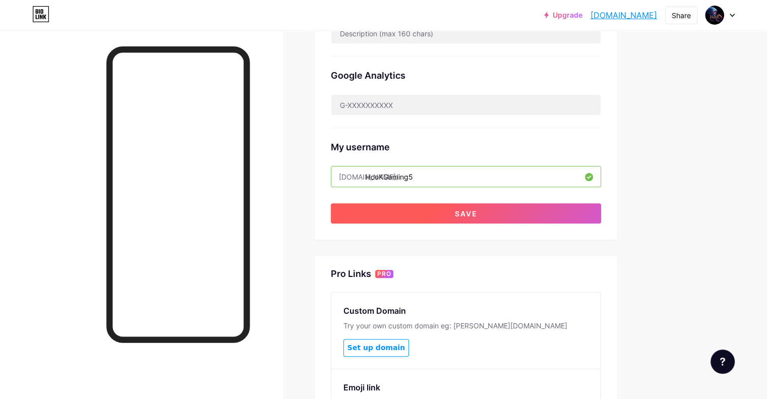
click at [479, 217] on button "Save" at bounding box center [466, 213] width 270 height 20
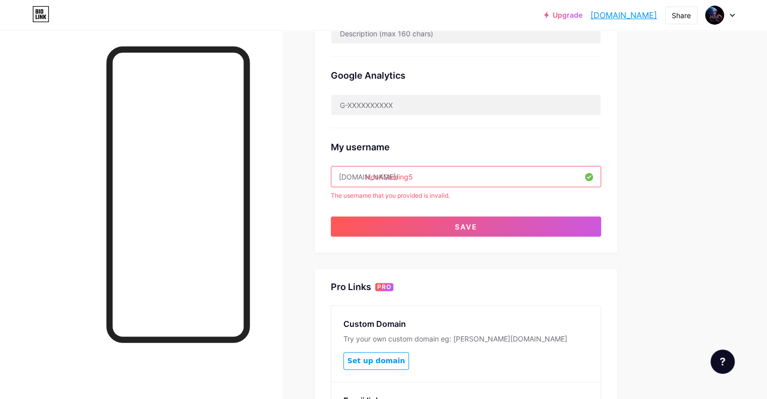
click at [456, 173] on input "HooKGaming5" at bounding box center [465, 176] width 269 height 20
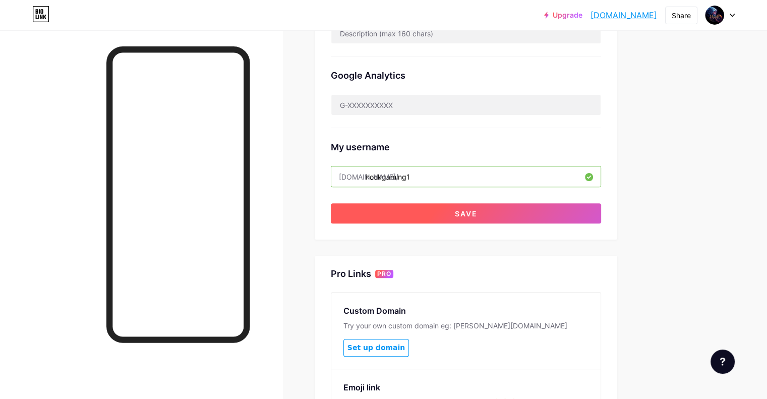
click at [482, 209] on button "Save" at bounding box center [466, 213] width 270 height 20
type input "HooKGaming1"
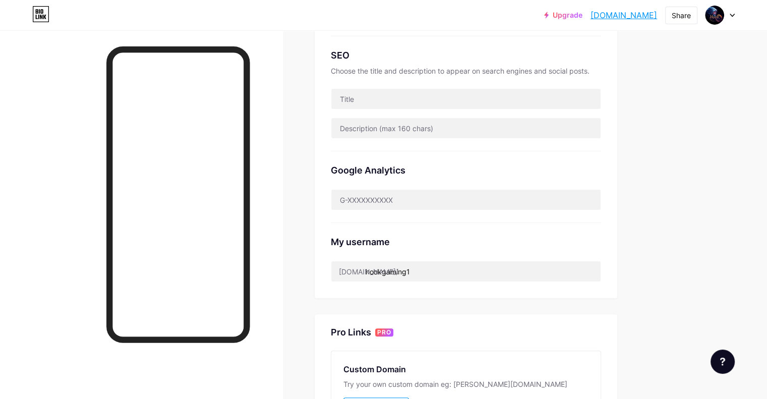
scroll to position [252, 0]
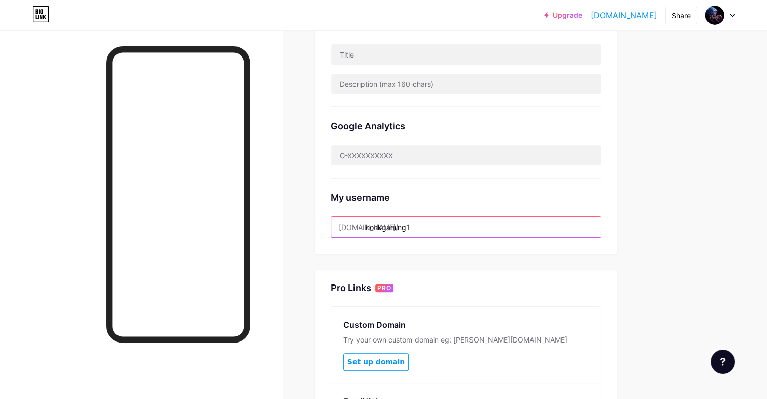
click at [480, 229] on input "hookgaming1" at bounding box center [465, 227] width 269 height 20
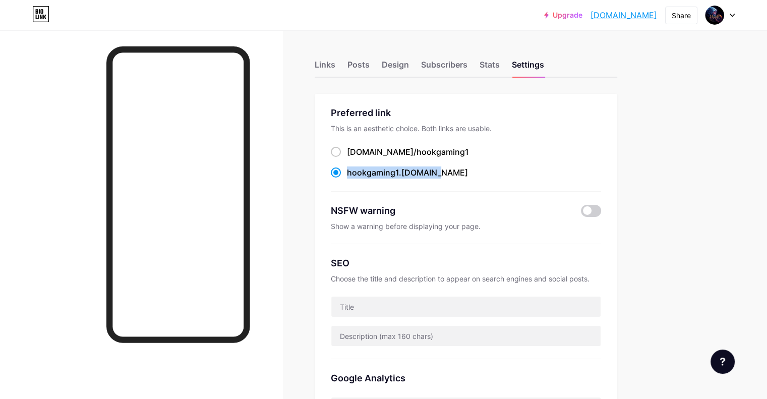
drag, startPoint x: 470, startPoint y: 173, endPoint x: 393, endPoint y: 171, distance: 76.7
click at [391, 170] on div "hookgaming1 .[DOMAIN_NAME]" at bounding box center [407, 172] width 121 height 12
copy div "hookgaming1 .[DOMAIN_NAME]"
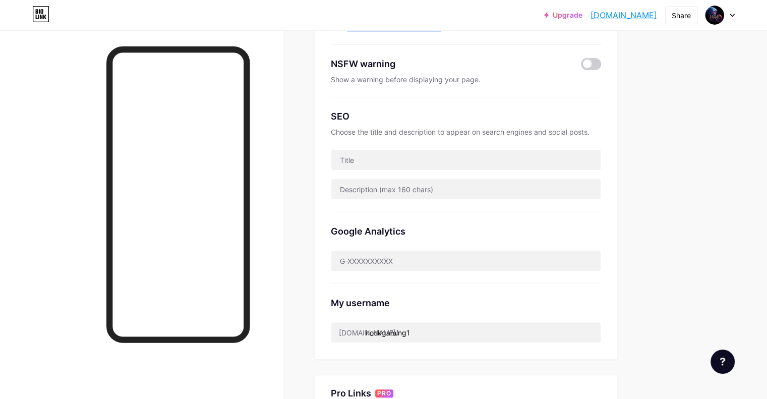
scroll to position [202, 0]
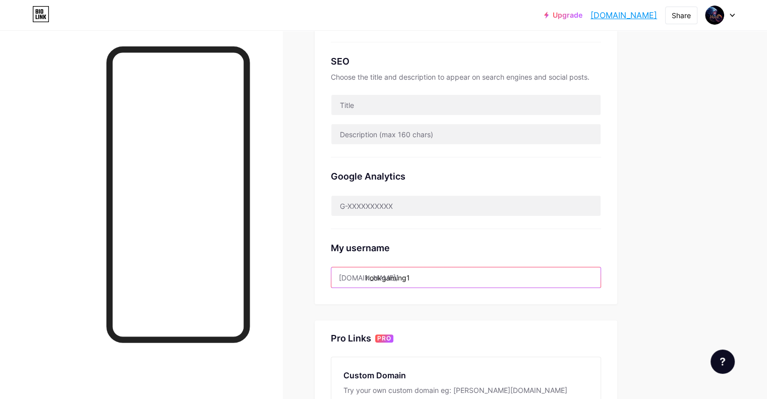
drag, startPoint x: 452, startPoint y: 279, endPoint x: 313, endPoint y: 268, distance: 140.1
click at [313, 269] on div "Links Posts Design Subscribers Stats Settings Preferred link This is an aesthet…" at bounding box center [330, 196] width 660 height 797
click at [714, 153] on div "Upgrade hookgaming1.bio... hookgaming1.bio.link Share Switch accounts HooKGamin…" at bounding box center [383, 196] width 767 height 797
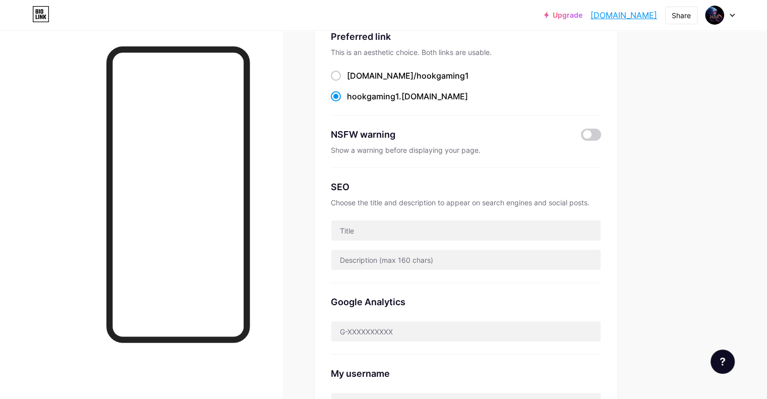
scroll to position [0, 0]
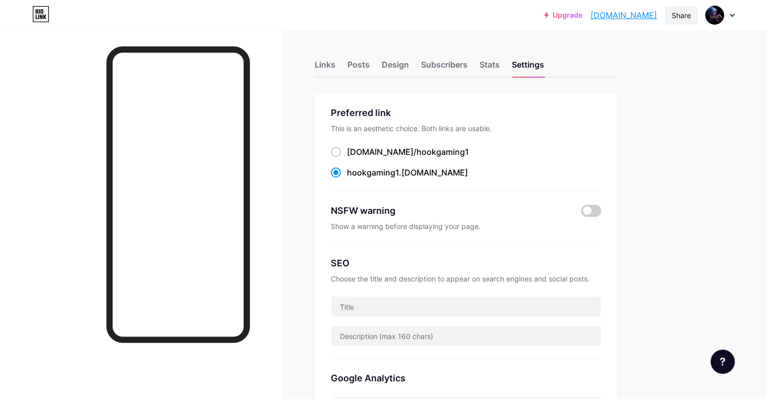
click at [673, 18] on div "Share" at bounding box center [681, 15] width 19 height 11
click at [642, 55] on div "Copy link" at bounding box center [622, 52] width 150 height 24
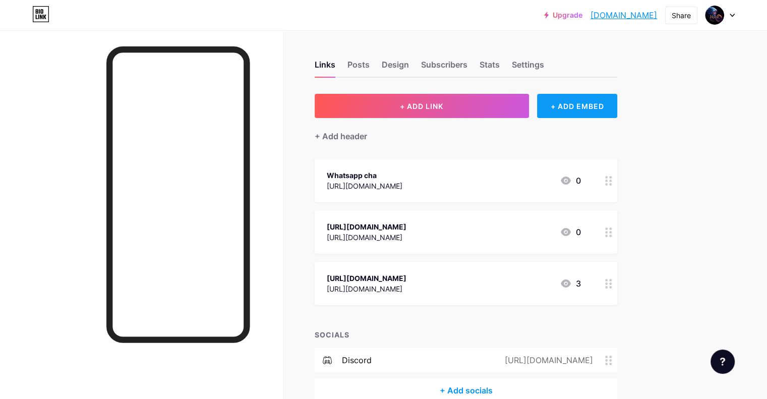
click at [617, 108] on div "+ ADD EMBED" at bounding box center [577, 106] width 80 height 24
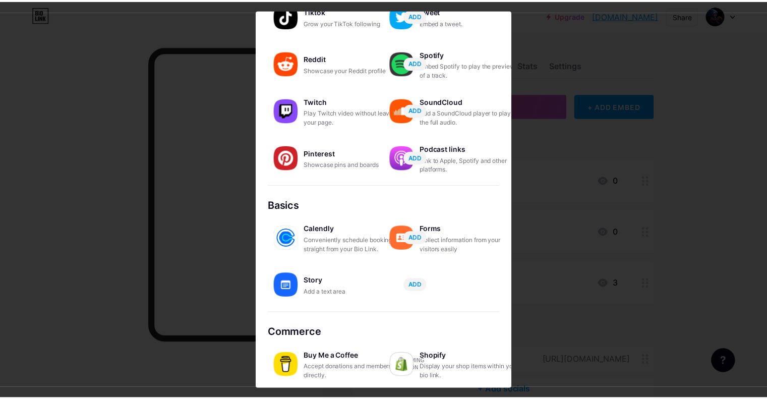
scroll to position [133, 0]
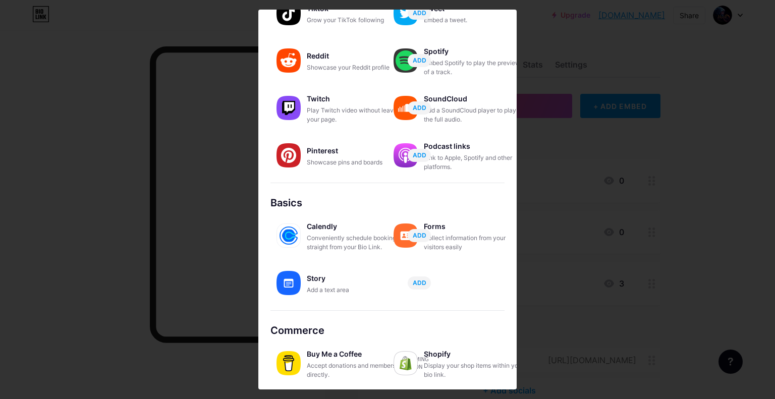
click at [566, 32] on div at bounding box center [387, 199] width 775 height 399
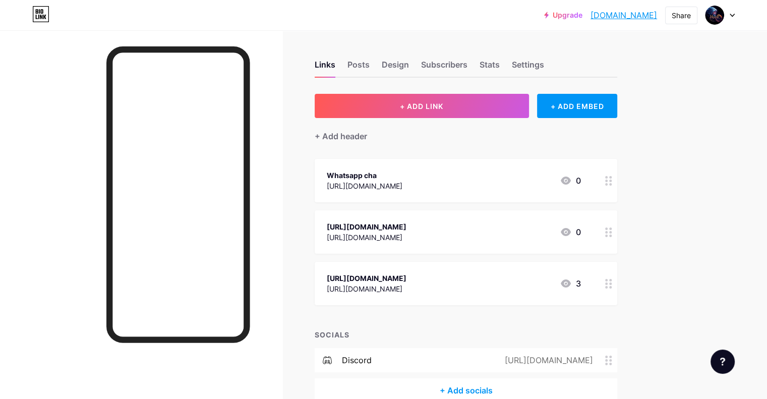
click at [634, 13] on link "[DOMAIN_NAME]" at bounding box center [624, 15] width 67 height 12
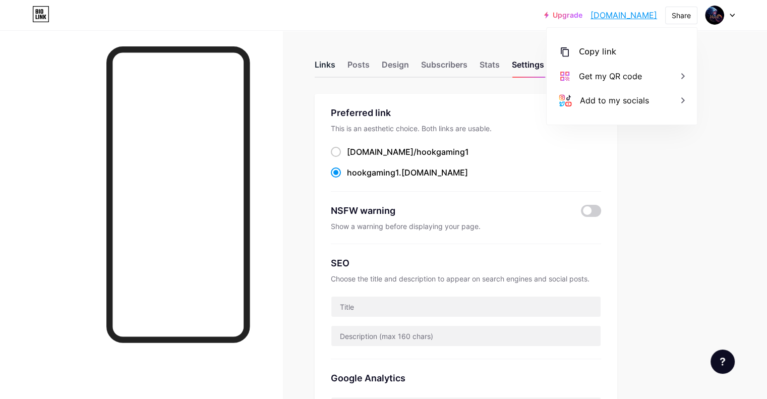
click at [335, 62] on div "Links" at bounding box center [325, 68] width 21 height 18
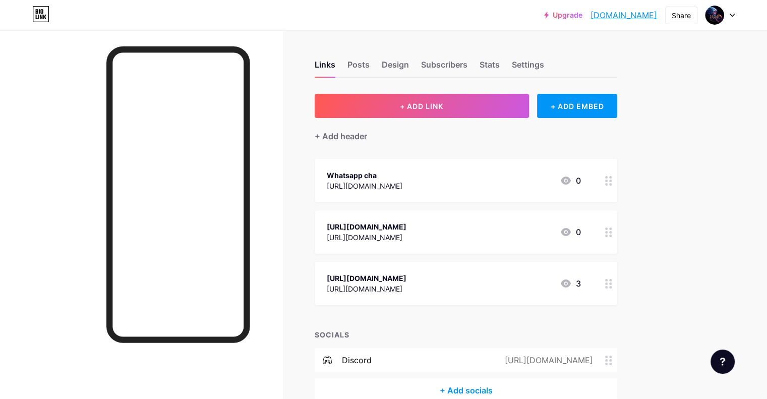
click at [612, 234] on icon at bounding box center [608, 232] width 7 height 10
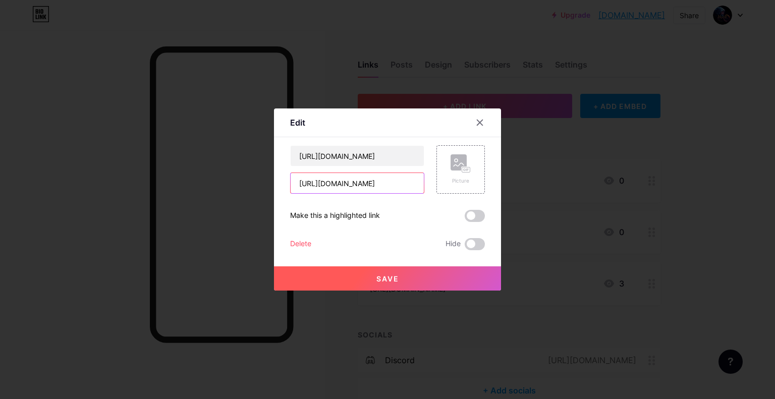
drag, startPoint x: 419, startPoint y: 187, endPoint x: 271, endPoint y: 186, distance: 147.8
click at [271, 186] on div "Edit Content YouTube Play YouTube video without leaving your page. ADD Vimeo Pl…" at bounding box center [387, 199] width 775 height 399
paste input "text"
type input "[URL][DOMAIN_NAME]"
drag, startPoint x: 421, startPoint y: 152, endPoint x: 280, endPoint y: 153, distance: 140.7
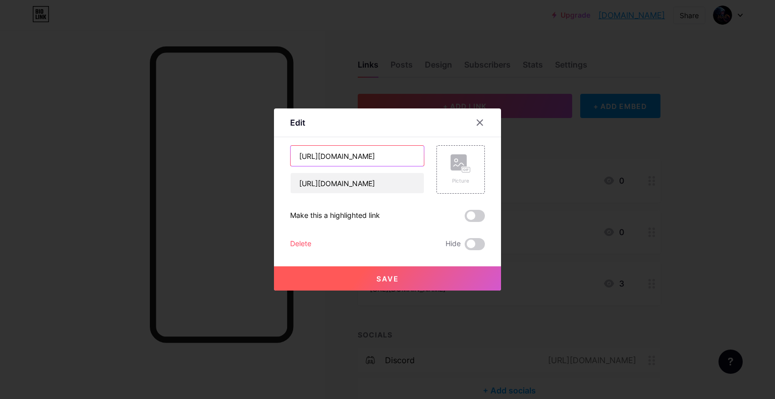
click at [280, 153] on div "Edit Content YouTube Play YouTube video without leaving your page. ADD Vimeo Pl…" at bounding box center [387, 199] width 227 height 182
paste input "text"
drag, startPoint x: 399, startPoint y: 158, endPoint x: 267, endPoint y: 148, distance: 132.0
click at [267, 148] on div "Edit Content YouTube Play YouTube video without leaving your page. ADD Vimeo Pl…" at bounding box center [387, 199] width 775 height 399
type input "الدعم المصرى"
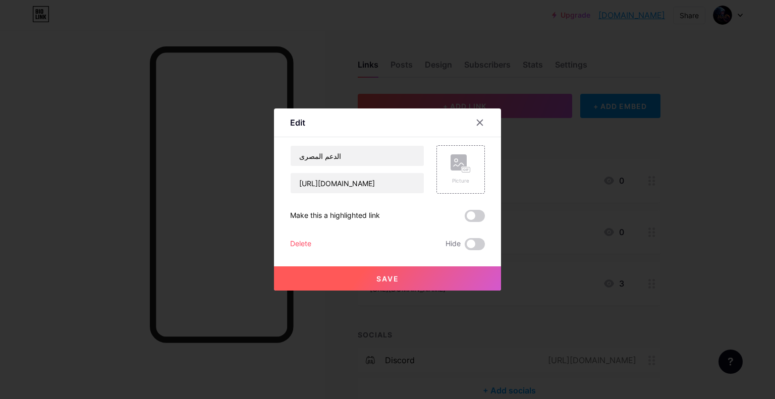
click at [356, 282] on button "Save" at bounding box center [387, 278] width 227 height 24
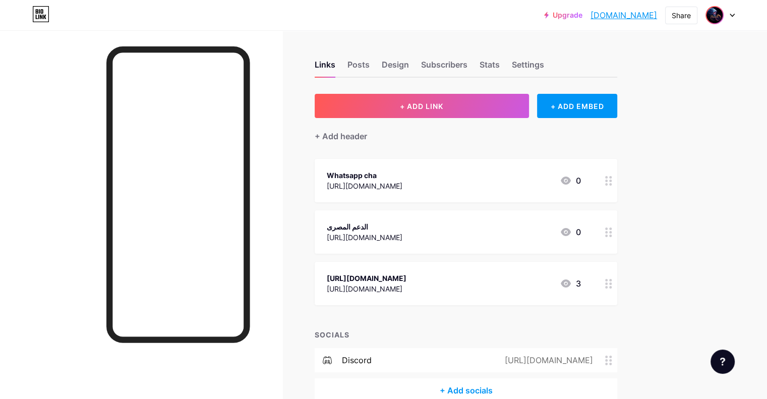
click at [716, 18] on img at bounding box center [715, 15] width 16 height 16
click at [403, 228] on div "الدعم المصرى" at bounding box center [365, 226] width 76 height 11
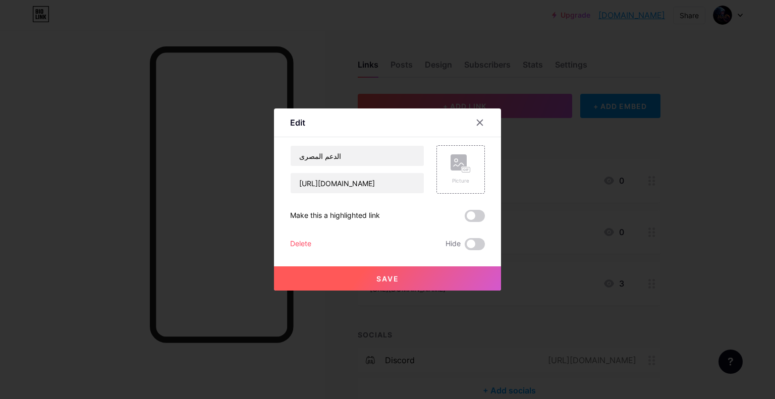
click at [483, 121] on div at bounding box center [480, 122] width 18 height 18
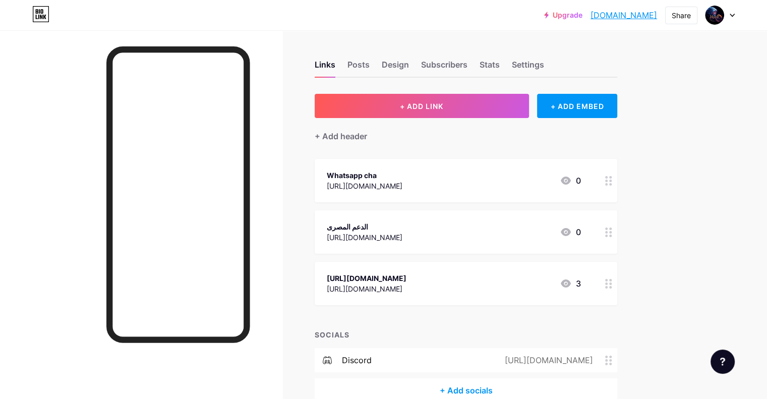
click at [619, 16] on link "[DOMAIN_NAME]" at bounding box center [624, 15] width 67 height 12
click at [367, 135] on div "+ Add header" at bounding box center [341, 136] width 52 height 12
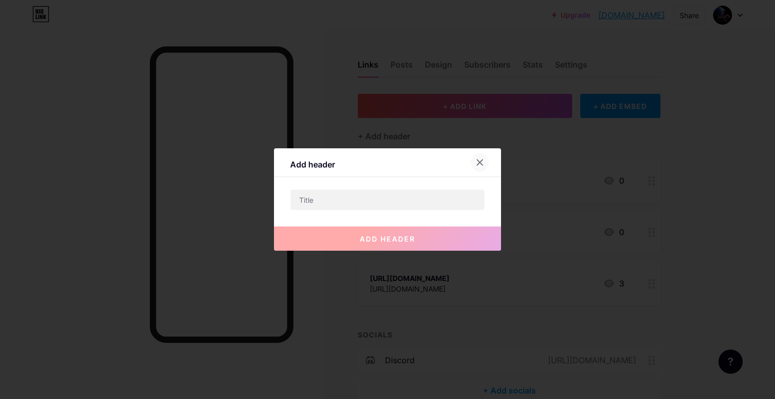
click at [481, 164] on icon at bounding box center [480, 163] width 6 height 6
